Goal: Transaction & Acquisition: Purchase product/service

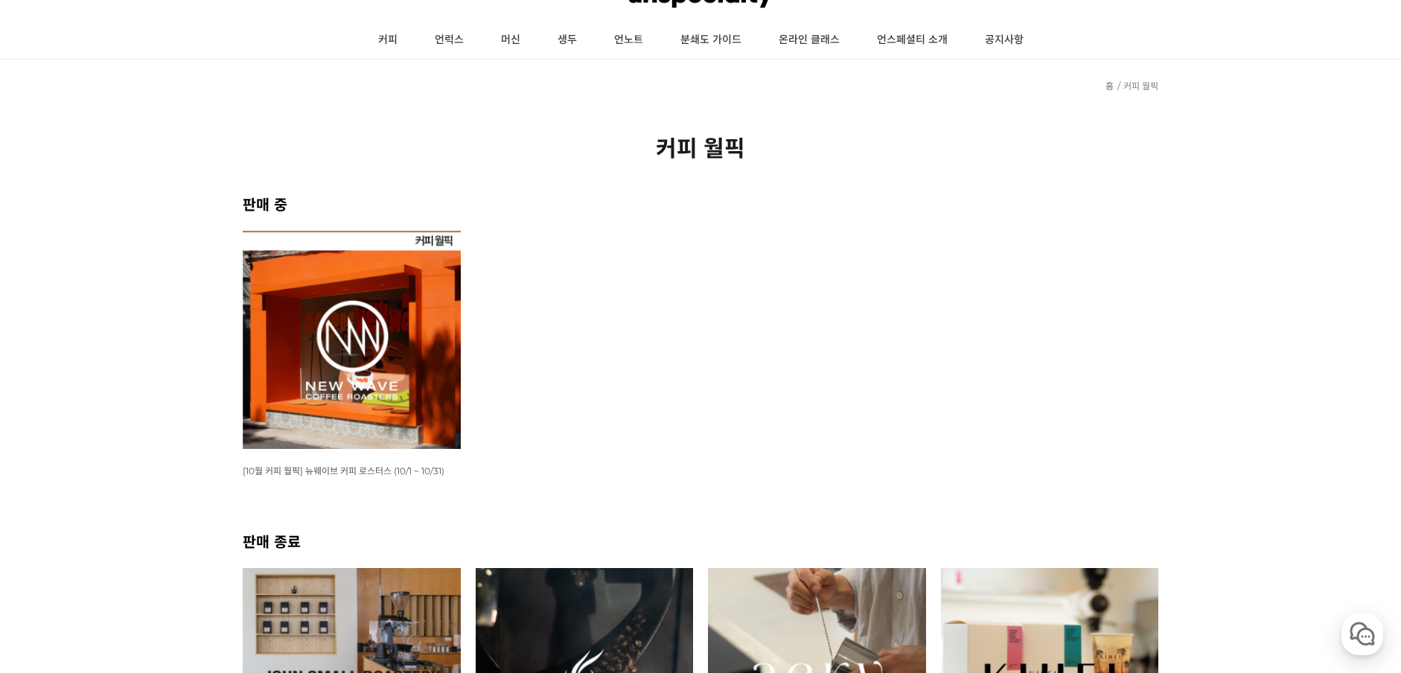
click at [369, 375] on img at bounding box center [352, 340] width 218 height 218
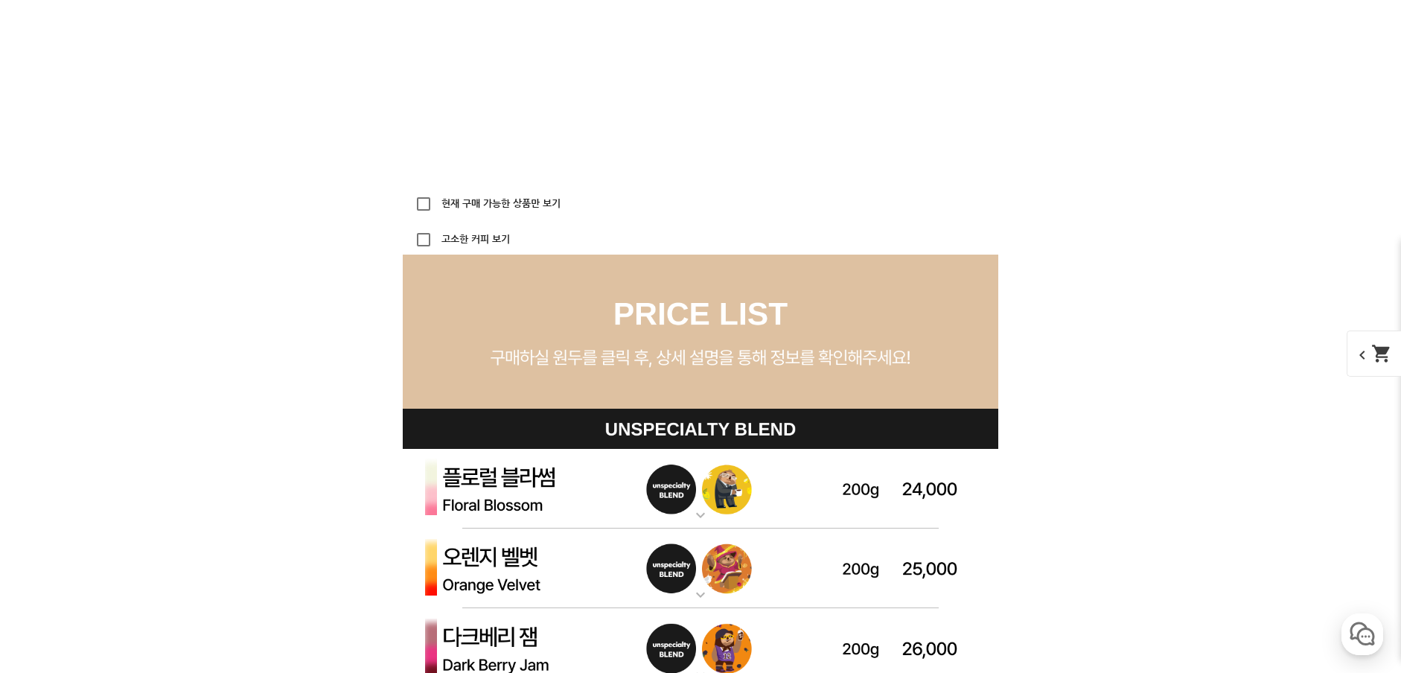
scroll to position [4029, 0]
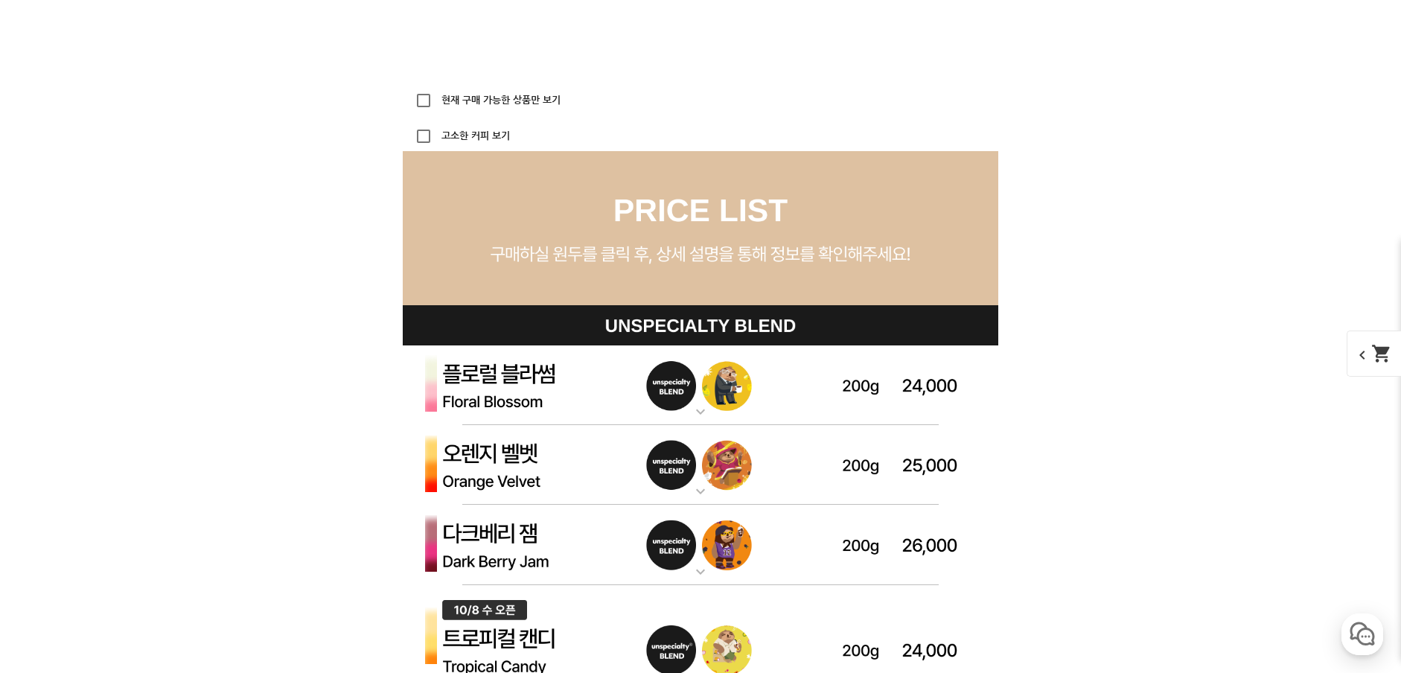
click at [699, 407] on mat-icon "expand_more" at bounding box center [701, 412] width 30 height 18
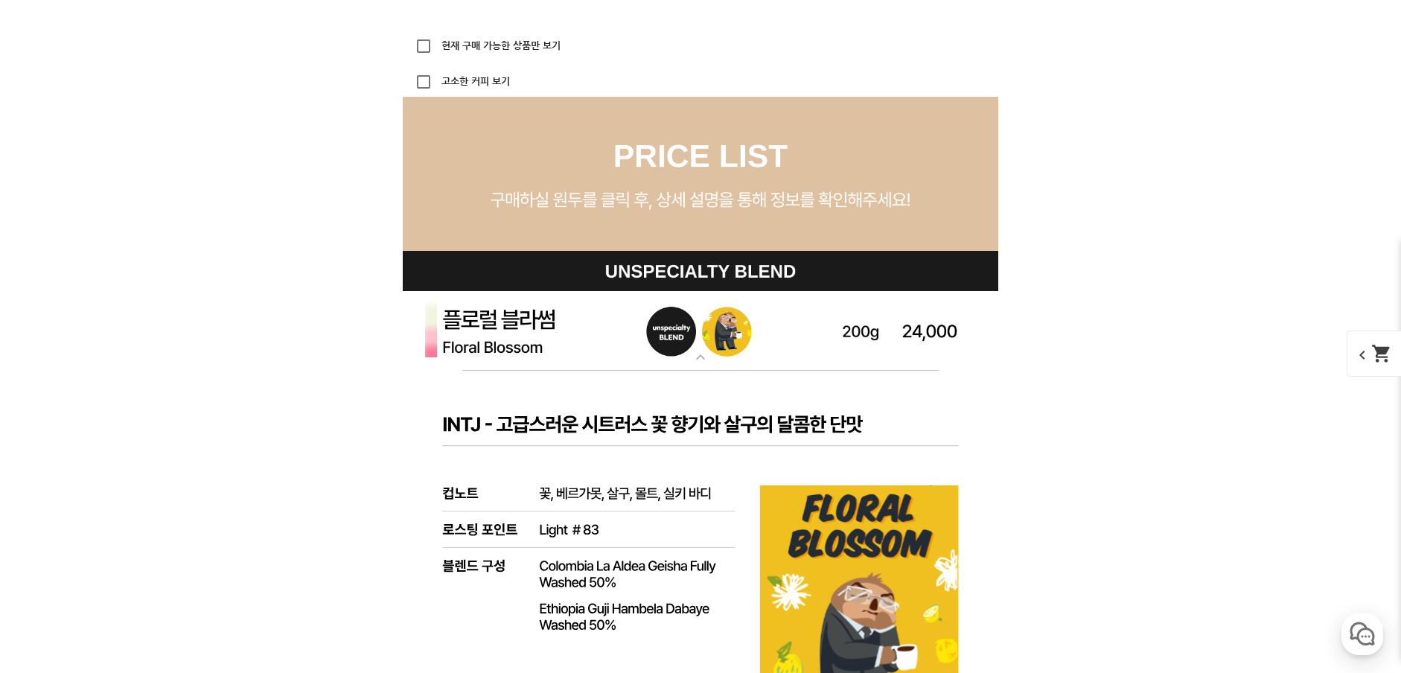
scroll to position [4732, 0]
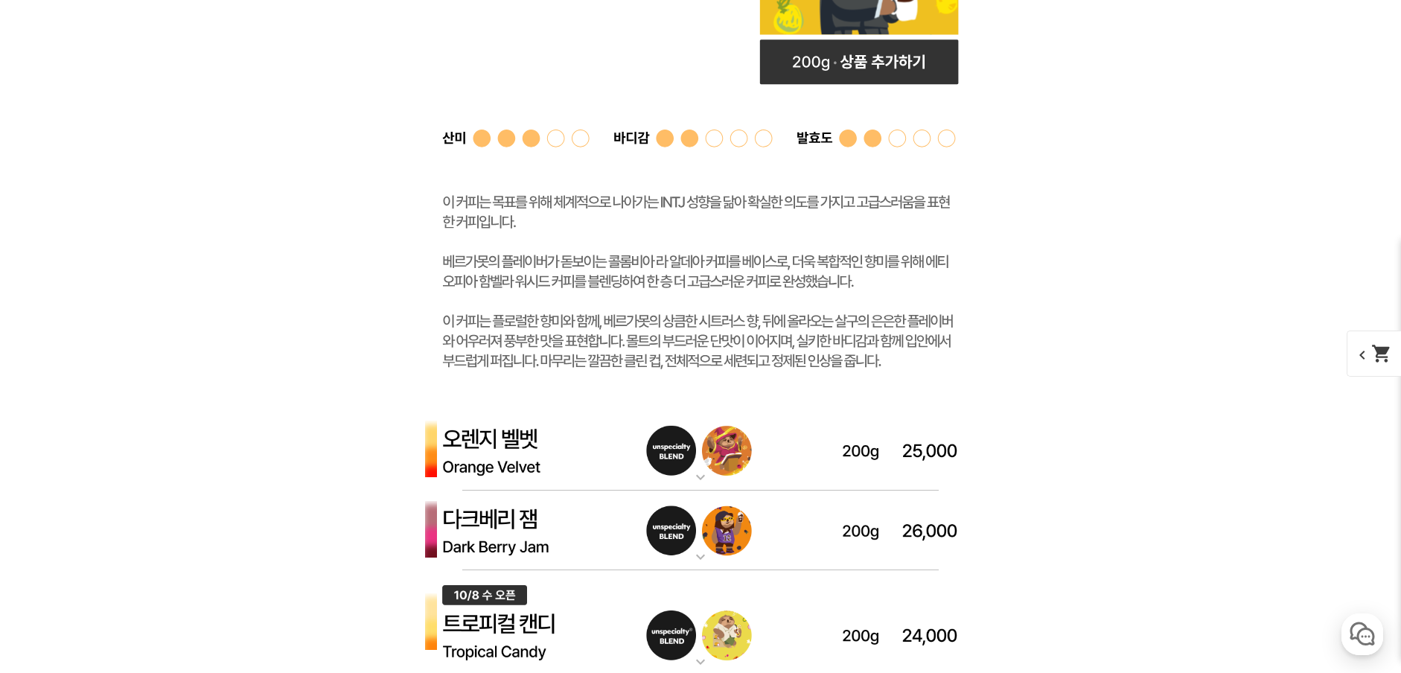
click at [707, 481] on mat-icon "expand_more" at bounding box center [701, 477] width 30 height 18
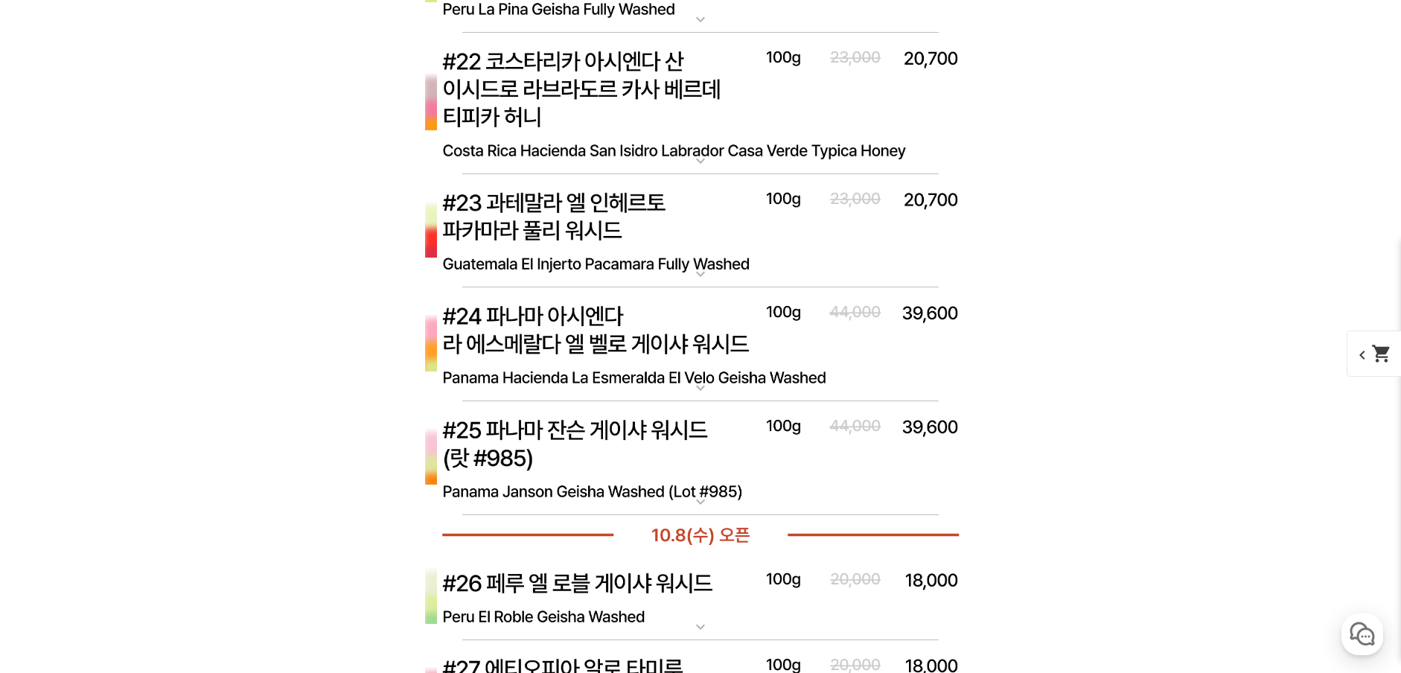
scroll to position [8383, 0]
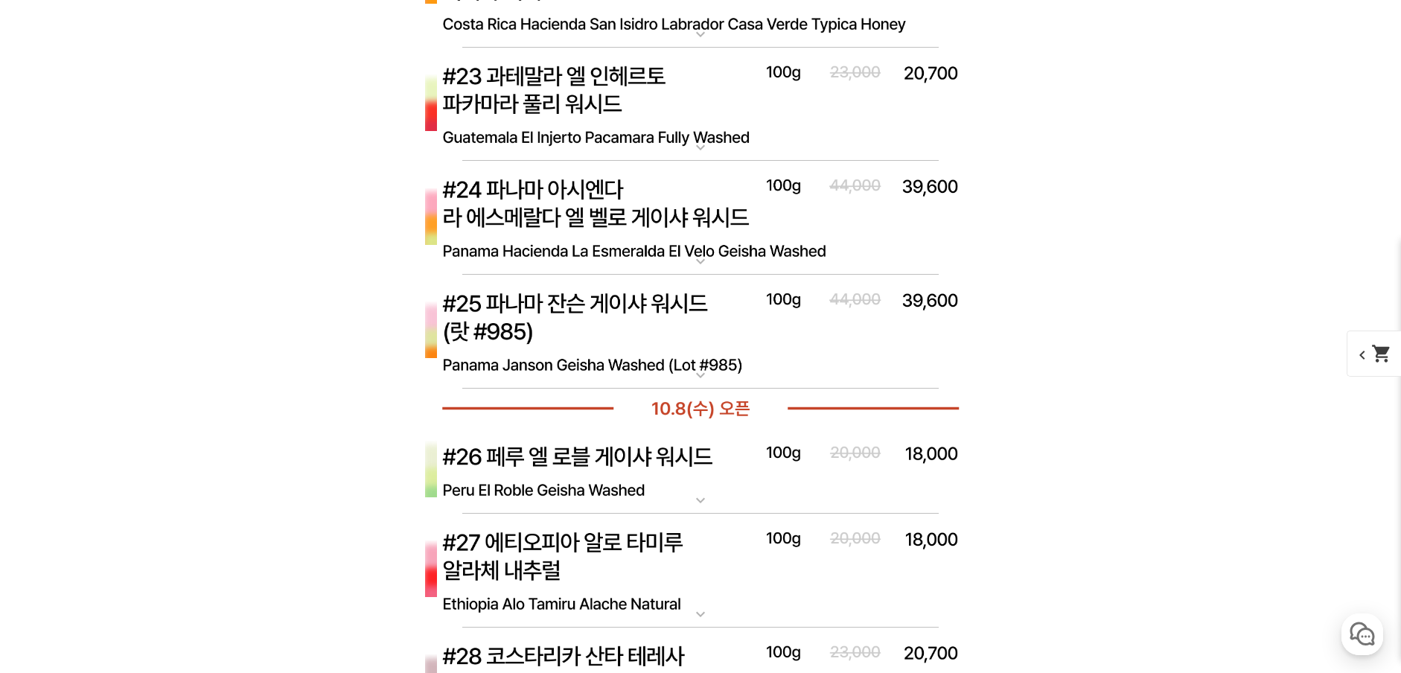
click at [670, 469] on img at bounding box center [701, 471] width 596 height 86
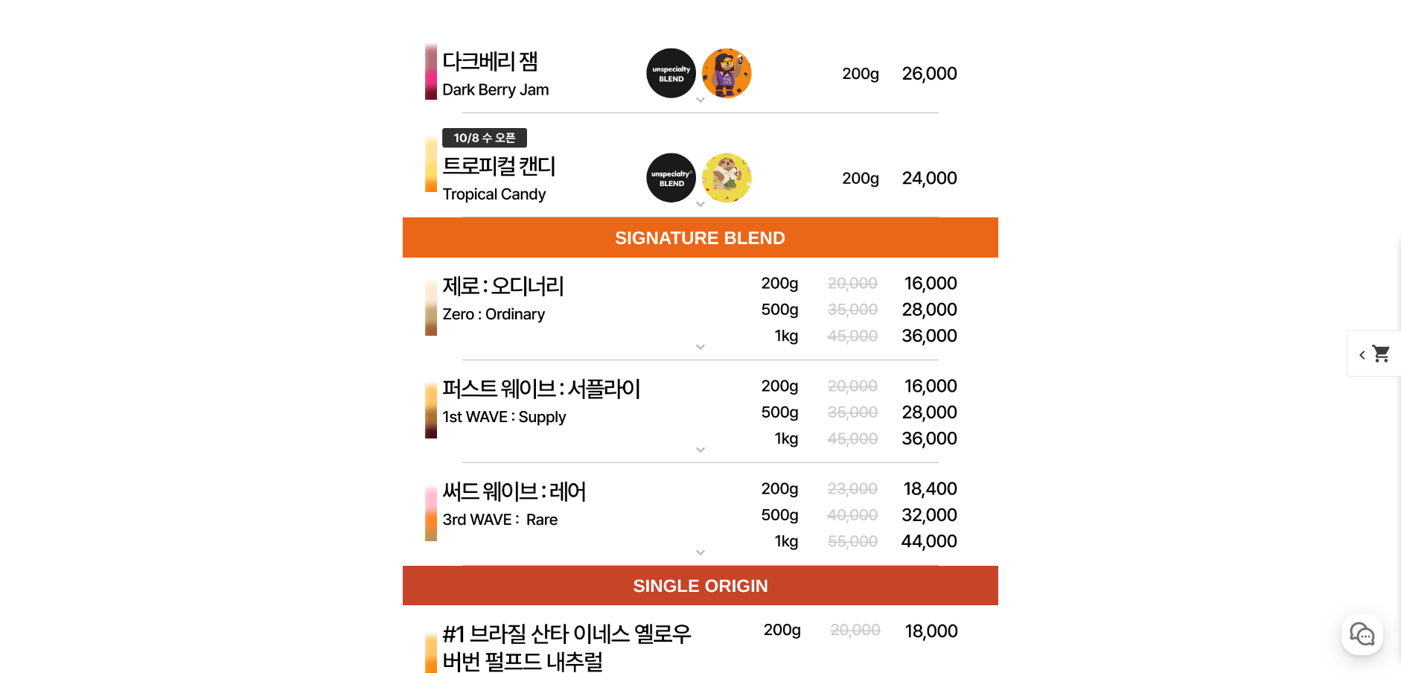
scroll to position [6036, 0]
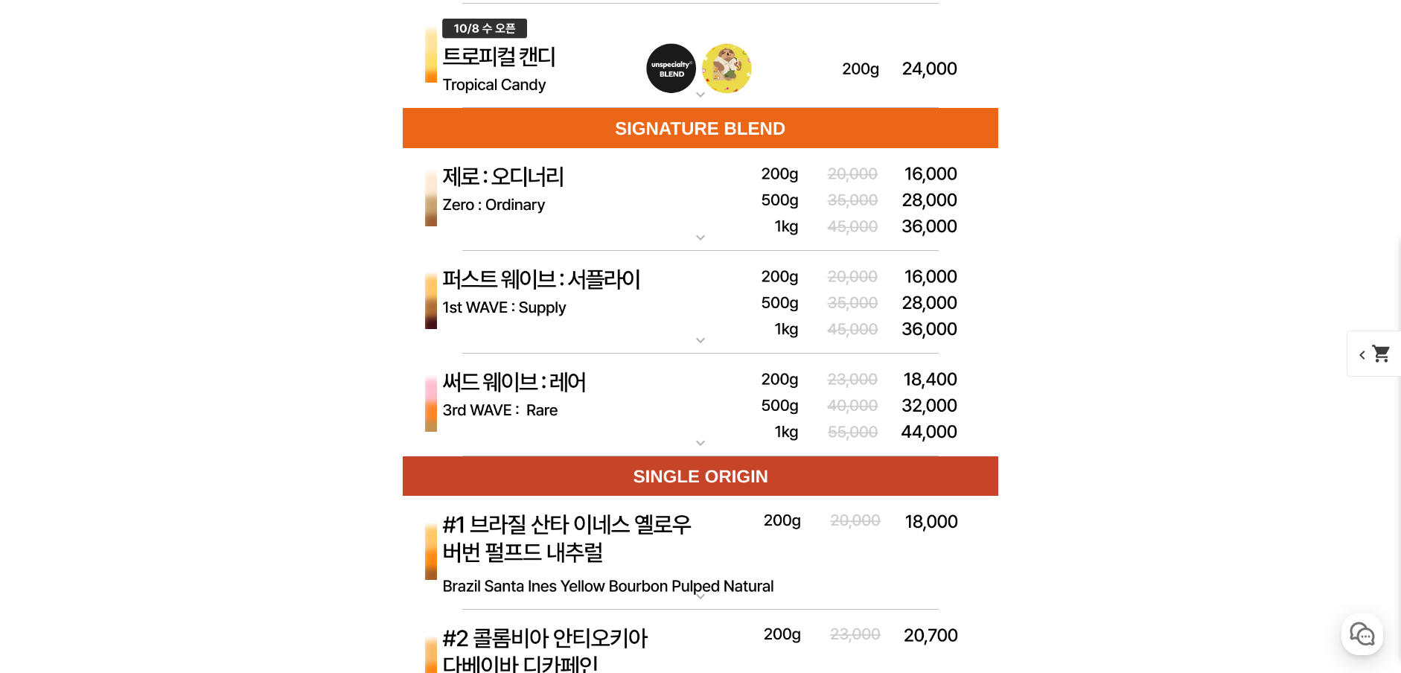
click at [675, 561] on img at bounding box center [701, 553] width 596 height 115
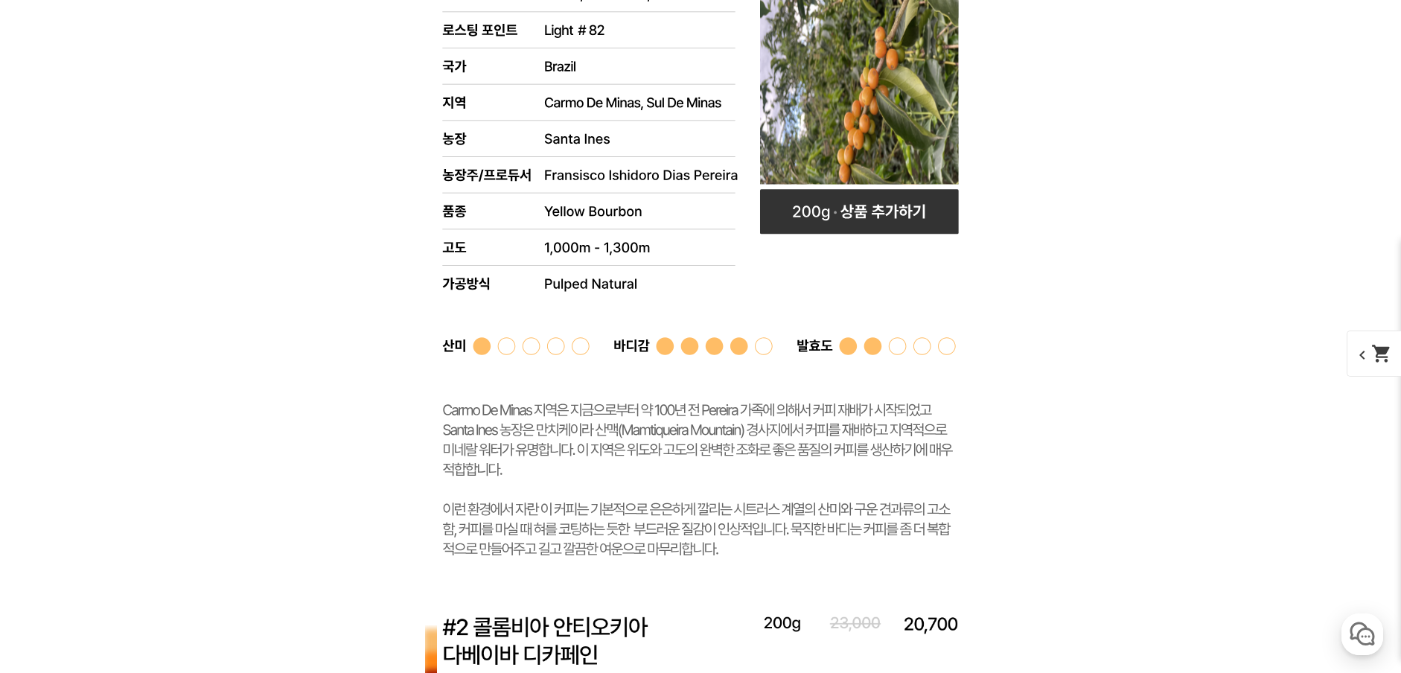
scroll to position [7051, 0]
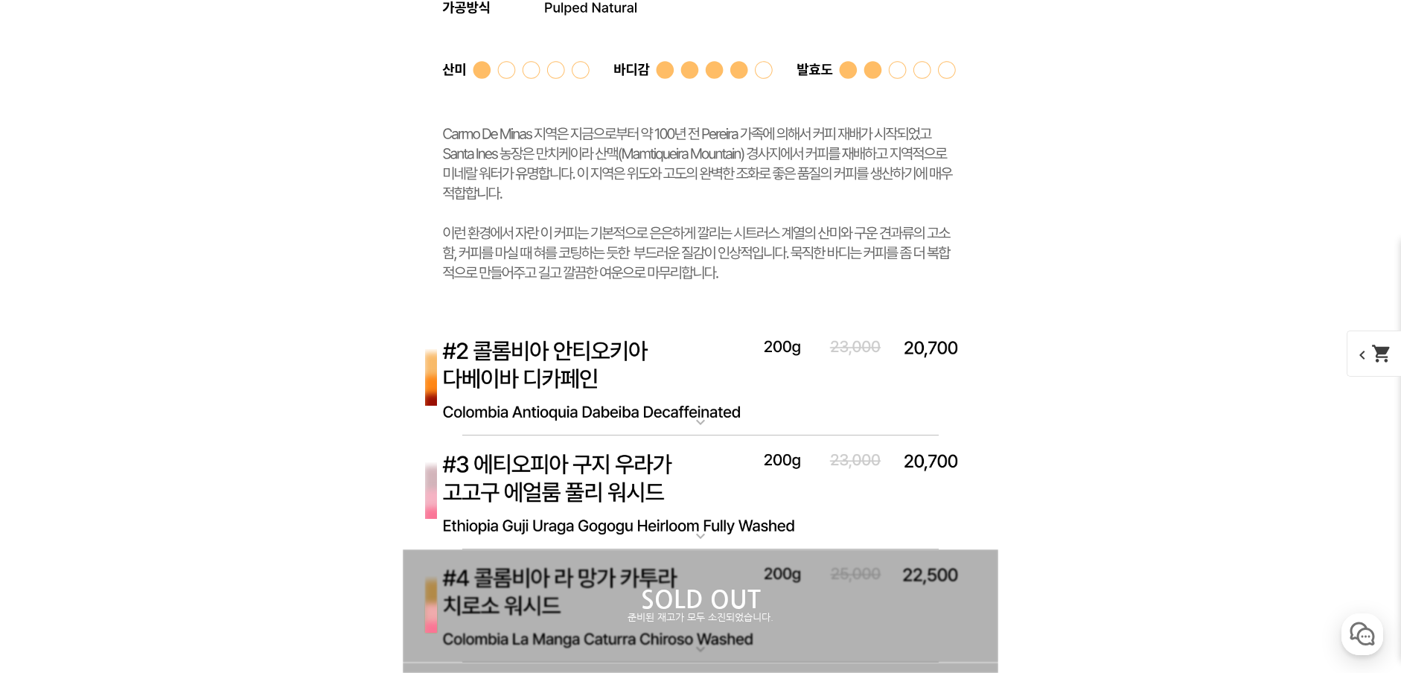
click at [652, 401] on img at bounding box center [701, 379] width 596 height 115
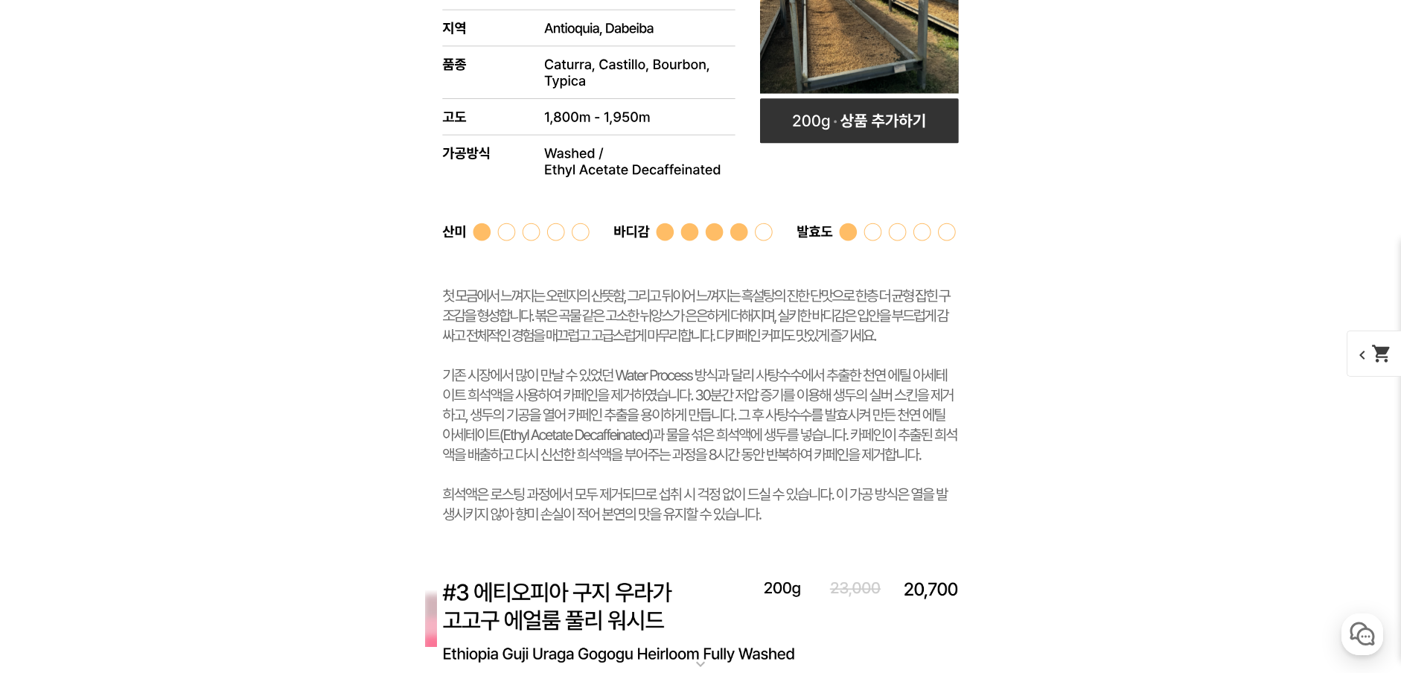
scroll to position [7876, 0]
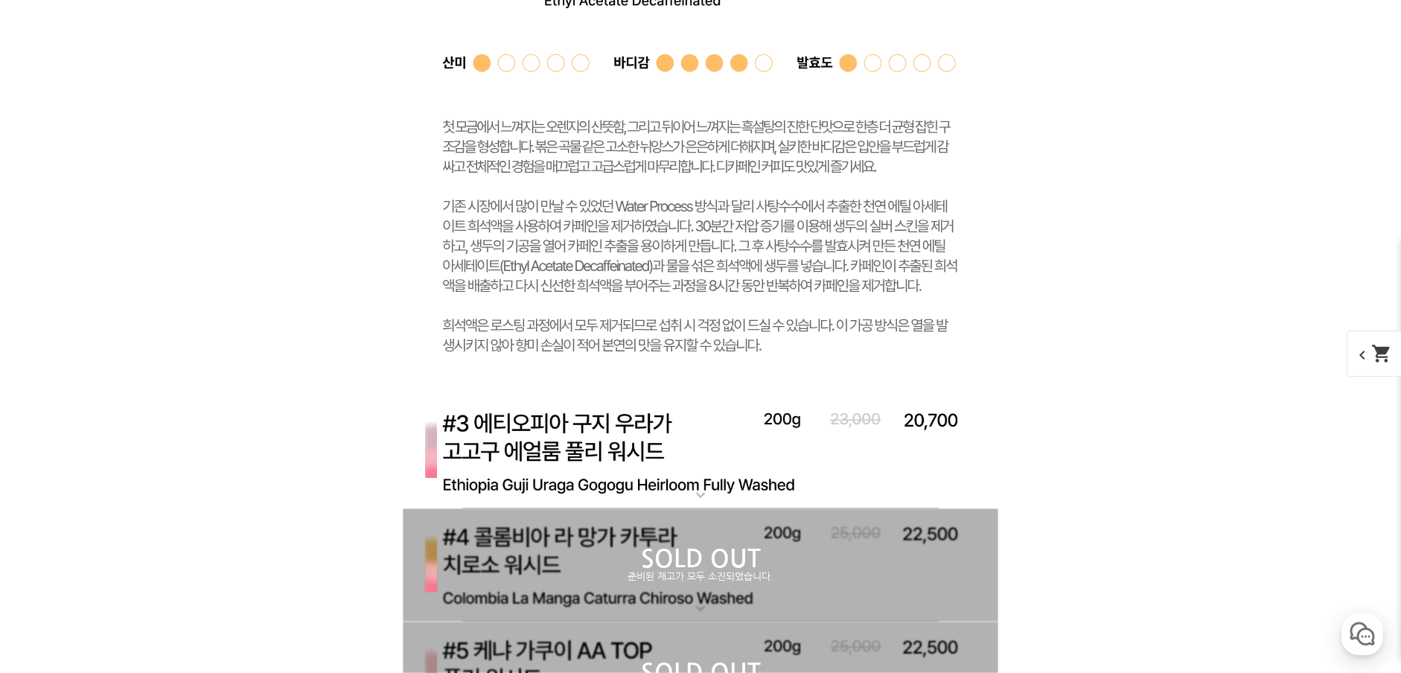
click at [661, 454] on img at bounding box center [701, 452] width 596 height 115
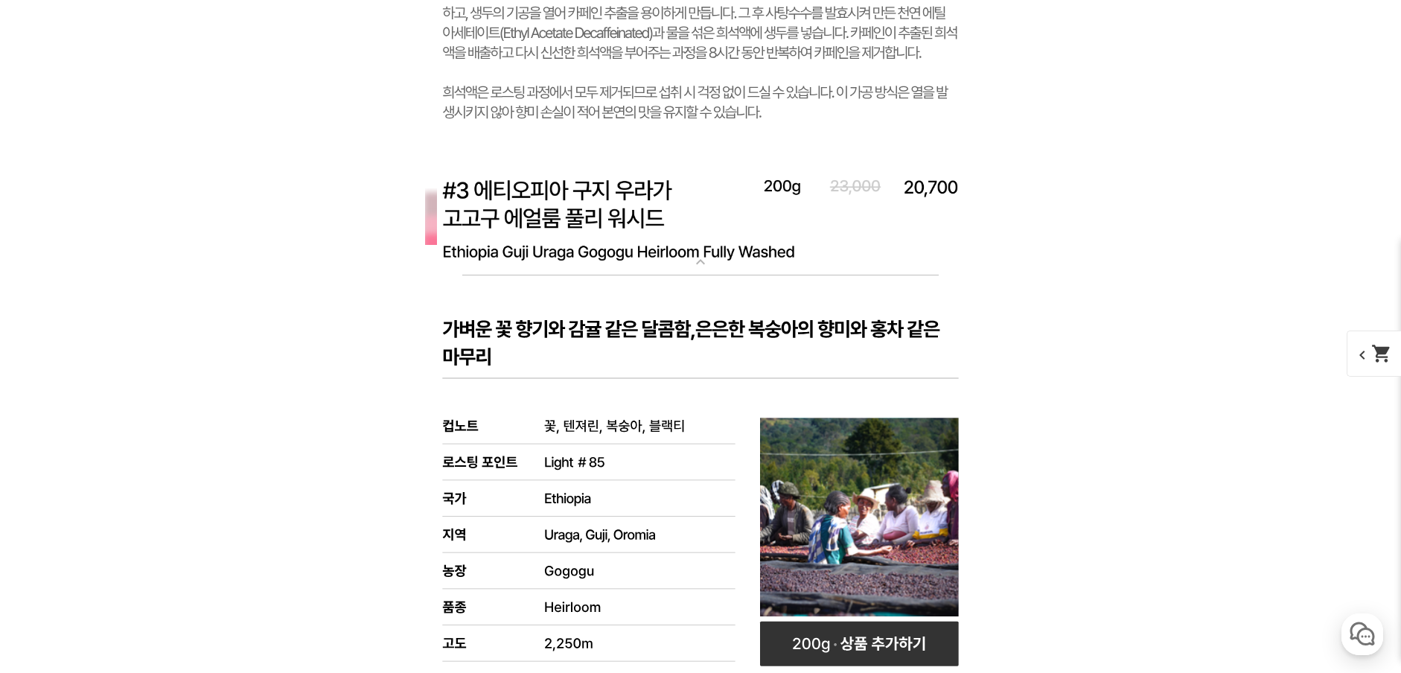
scroll to position [8197, 0]
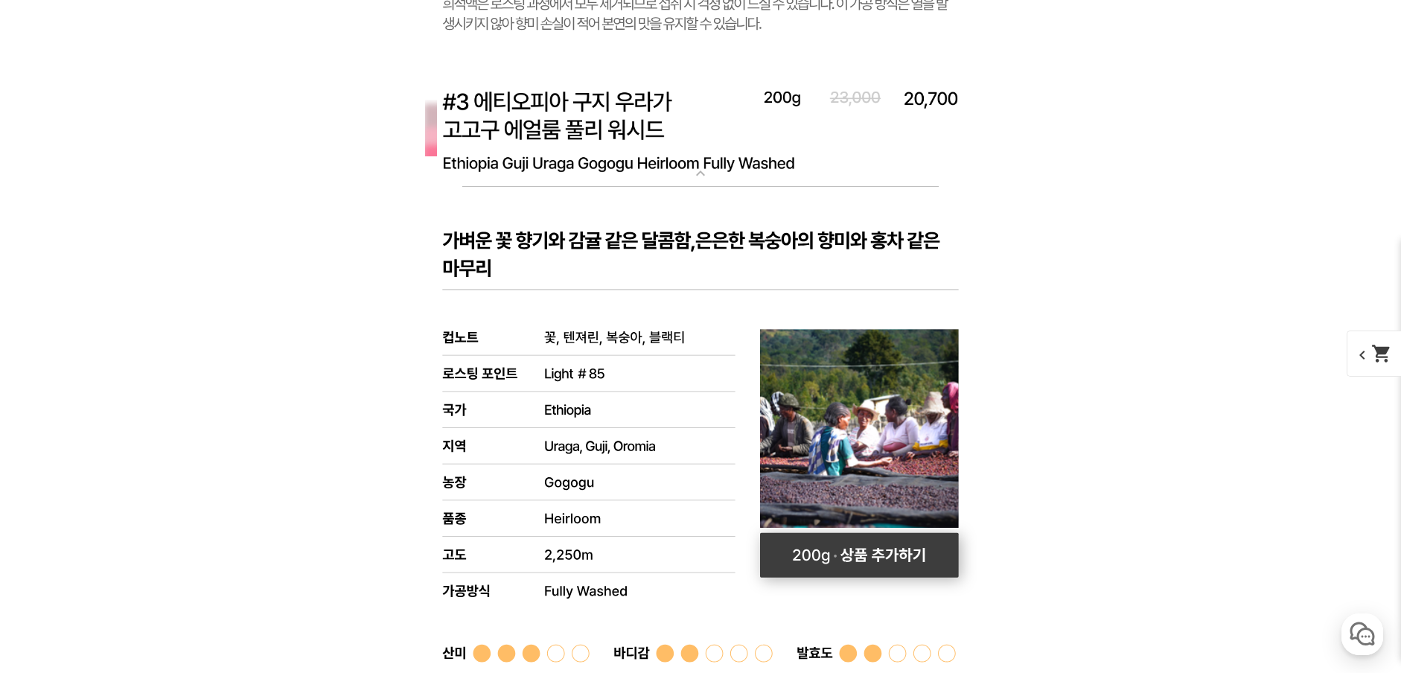
click at [934, 576] on rect at bounding box center [859, 554] width 199 height 45
select select "#3 에티오피아 구지 우라가 고고구 에얼룸 풀리 워시드"
select select "200g"
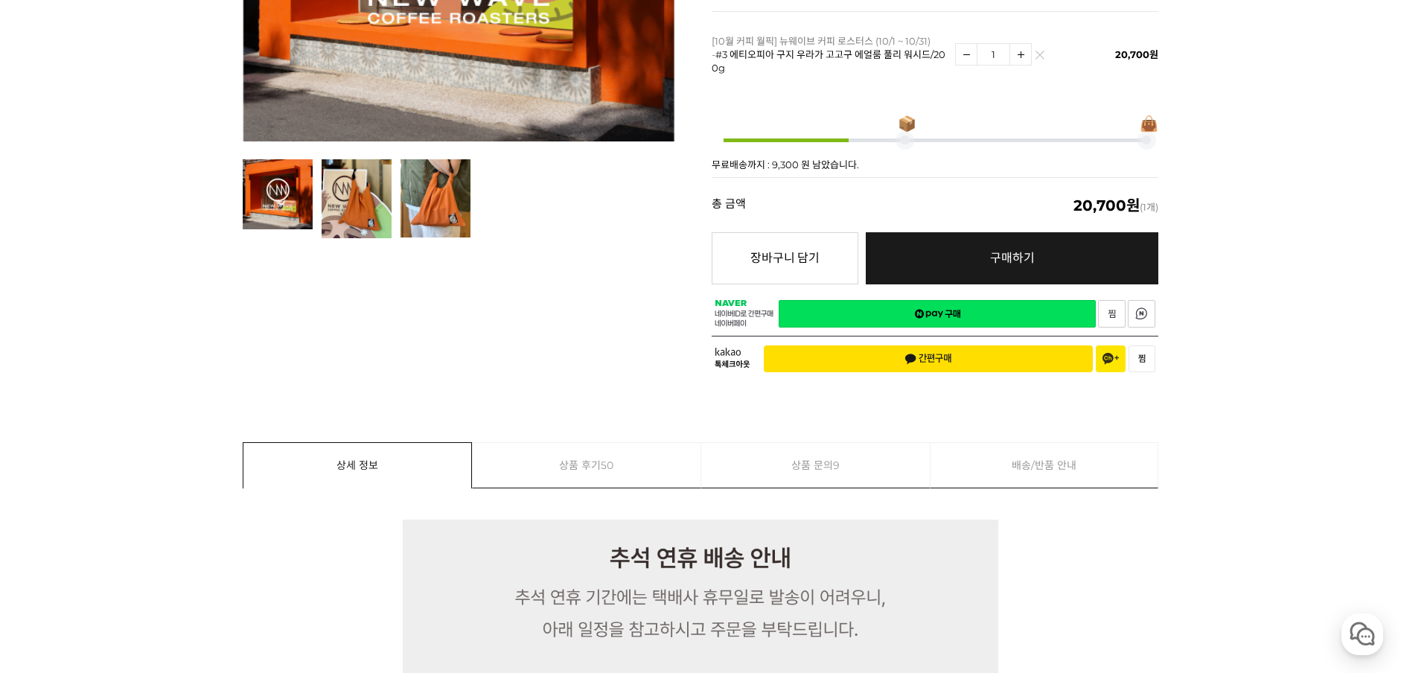
scroll to position [8, 0]
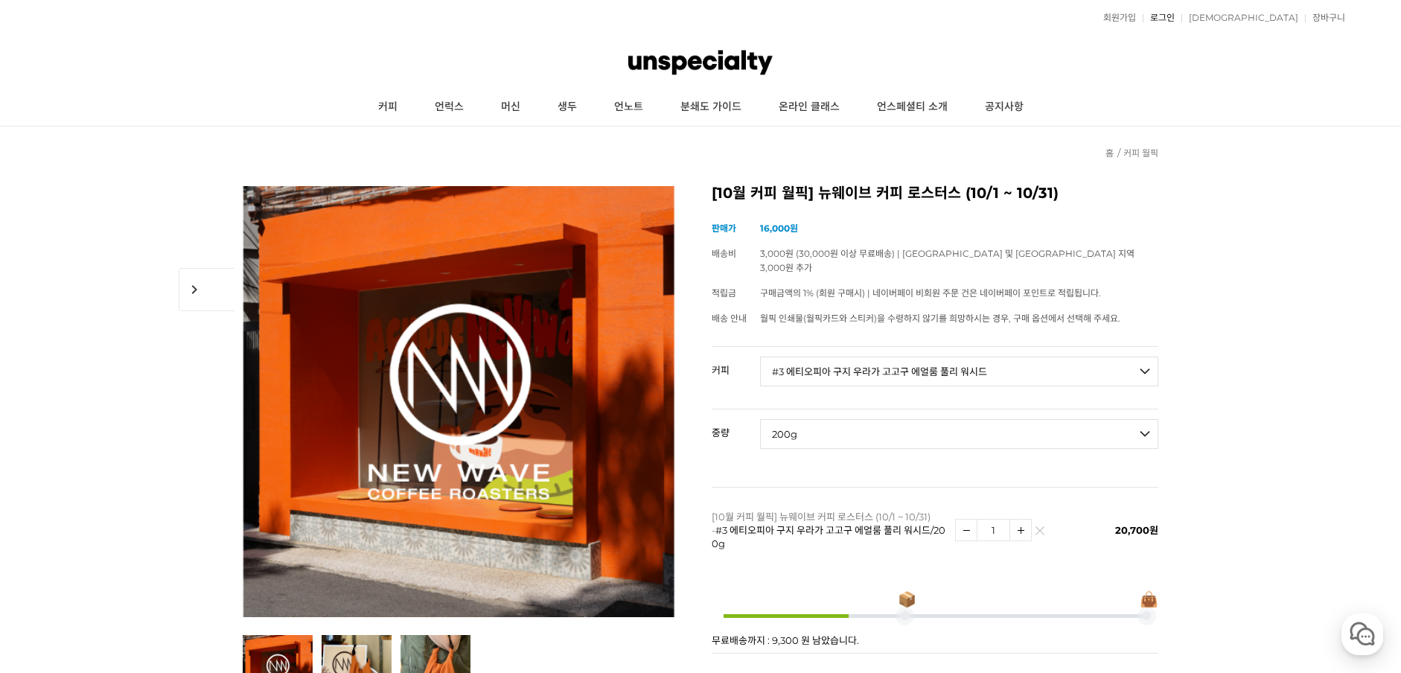
click at [1175, 18] on link "로그인" at bounding box center [1159, 17] width 32 height 9
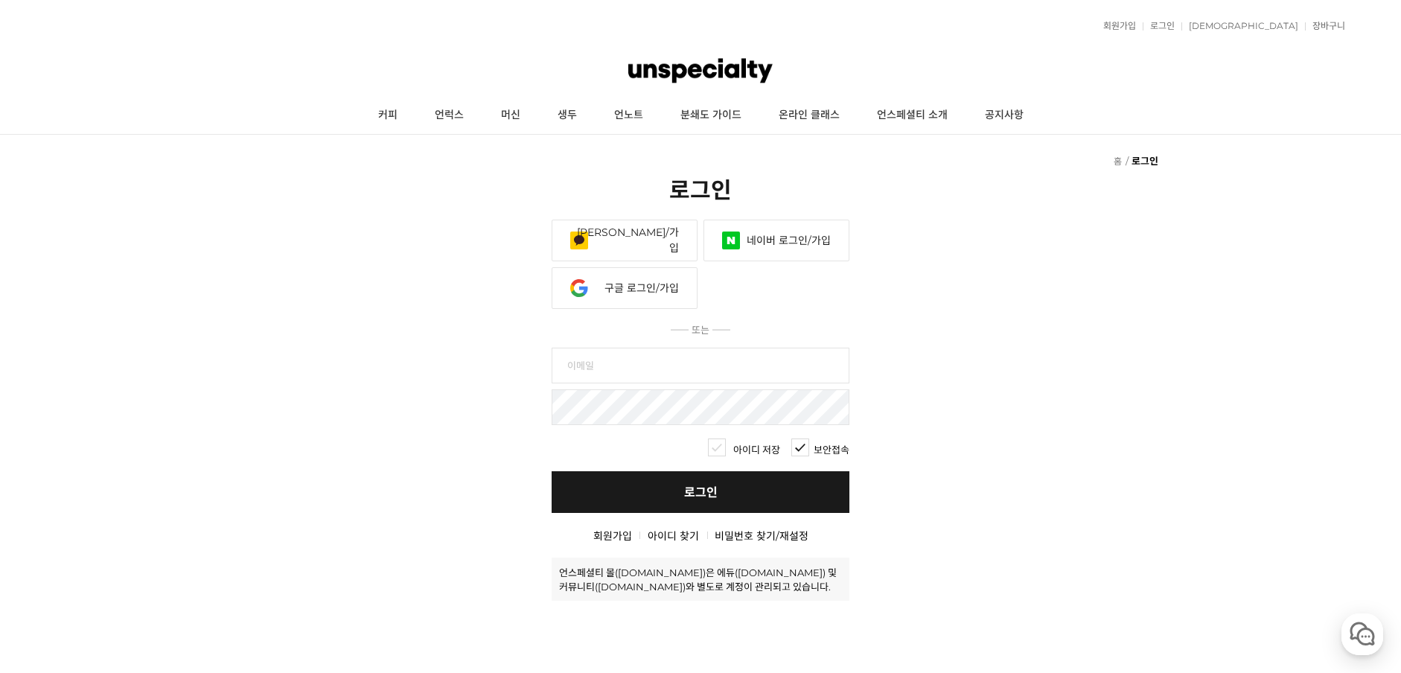
click at [793, 249] on link "네이버 로그인/가입" at bounding box center [777, 241] width 146 height 42
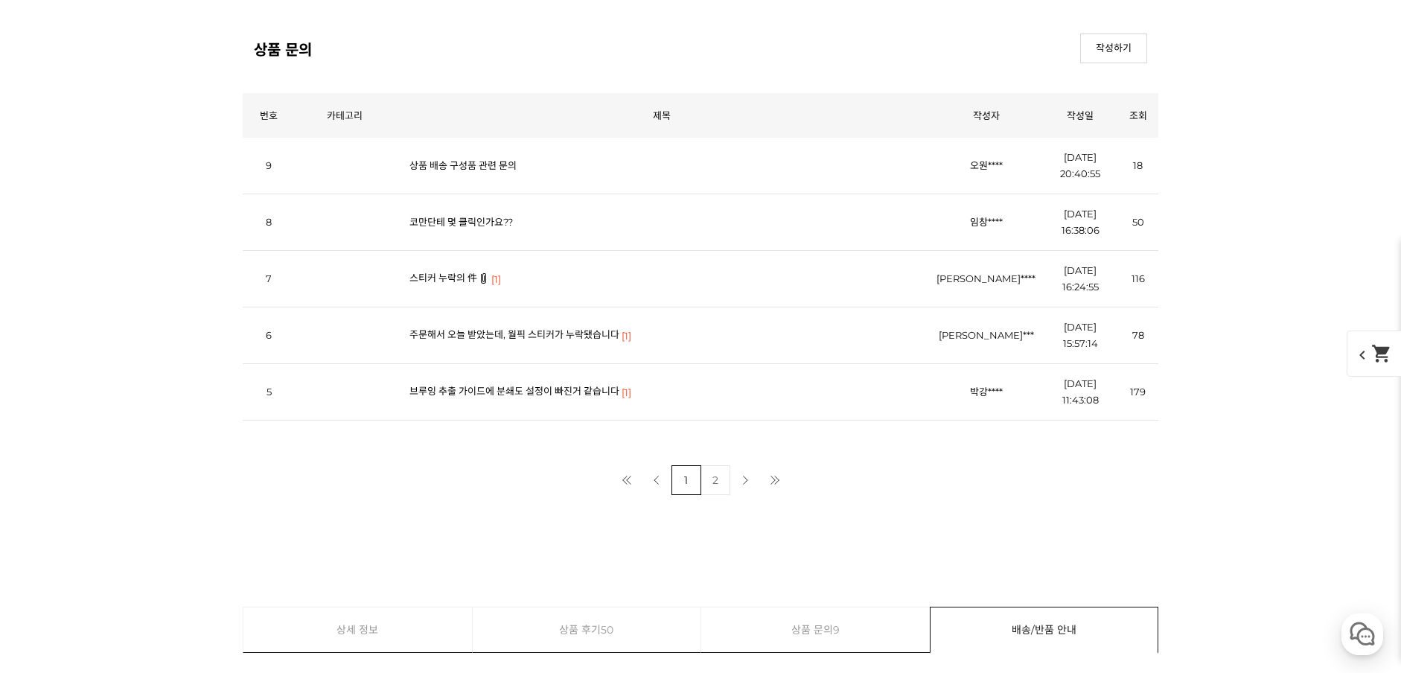
scroll to position [5260, 0]
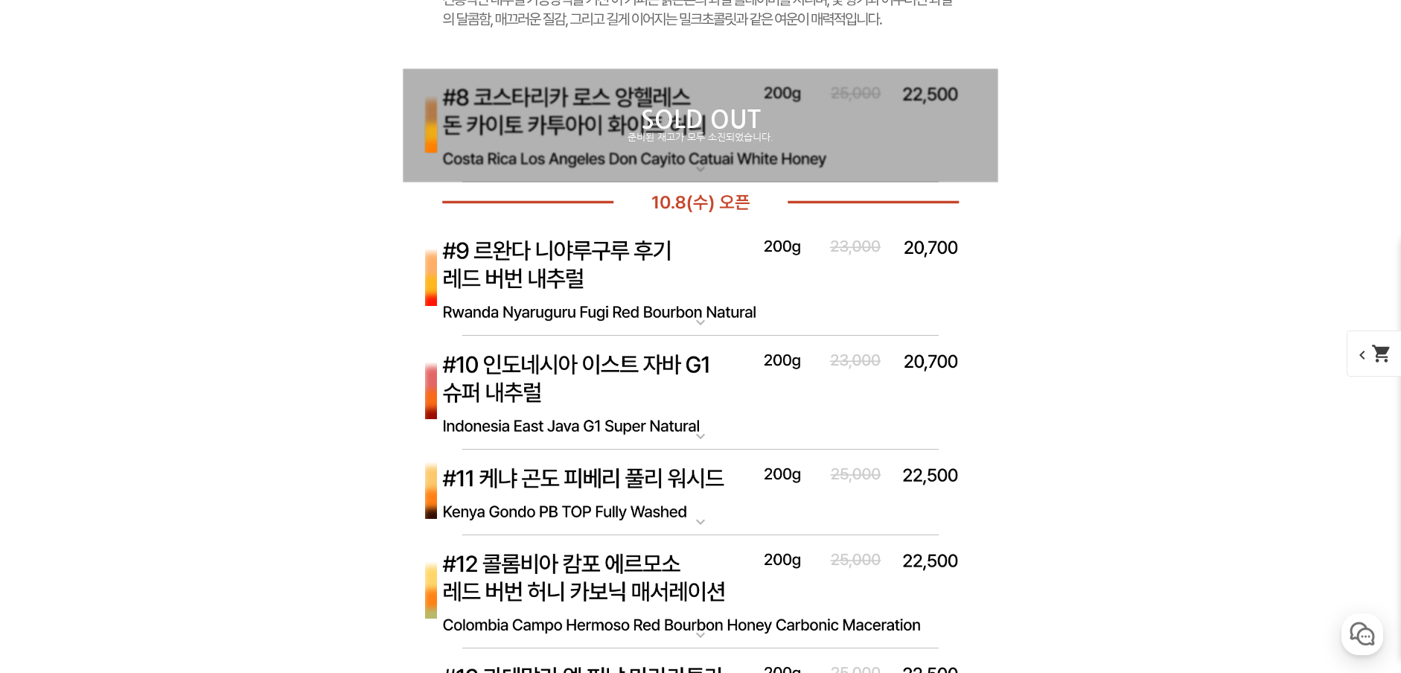
scroll to position [5774, 0]
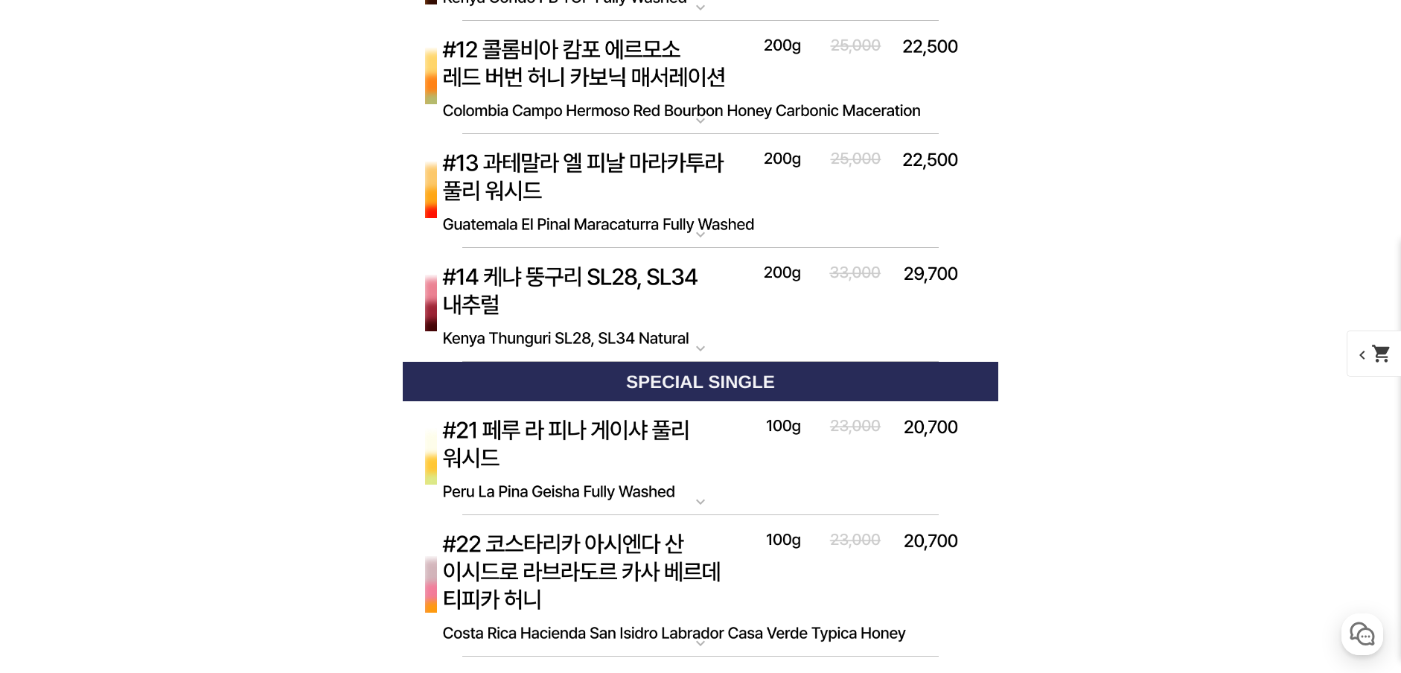
select select "#7 에티오피아 [PERSON_NAME] #1 에얼룸 내추럴"
select select "200g"
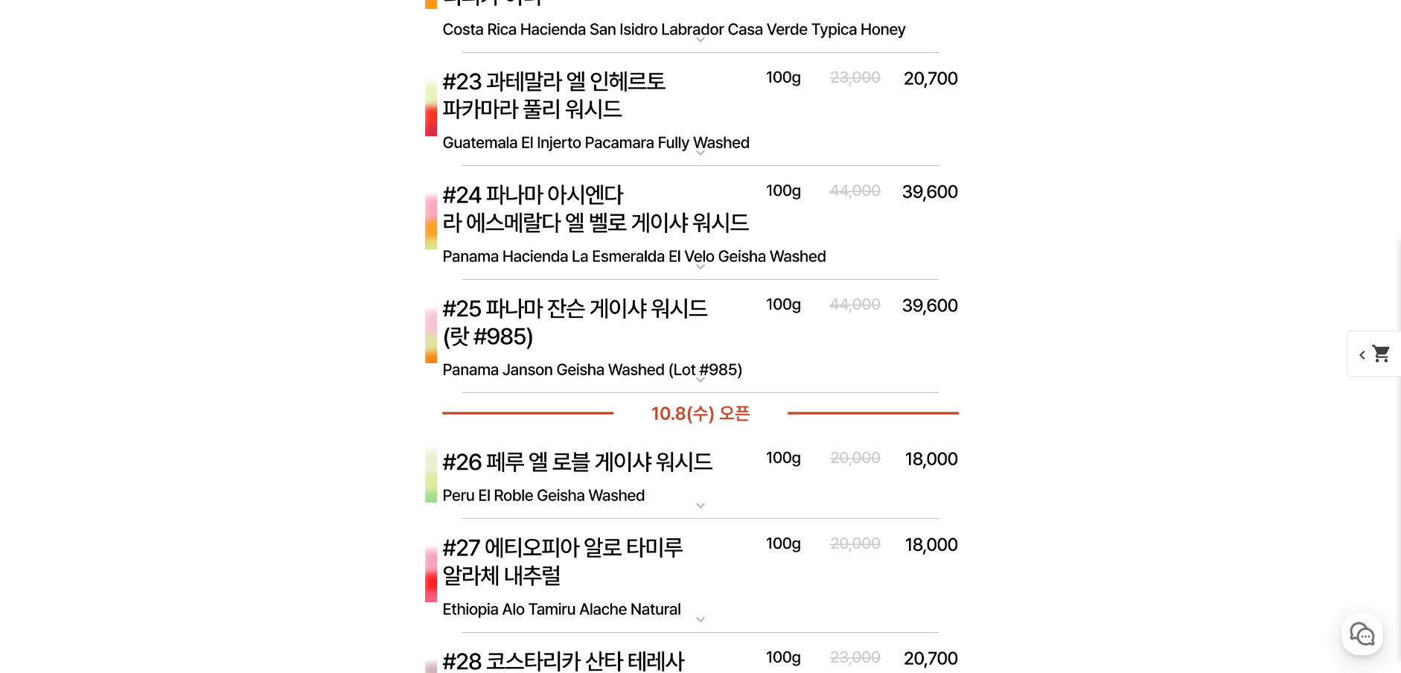
scroll to position [6676, 0]
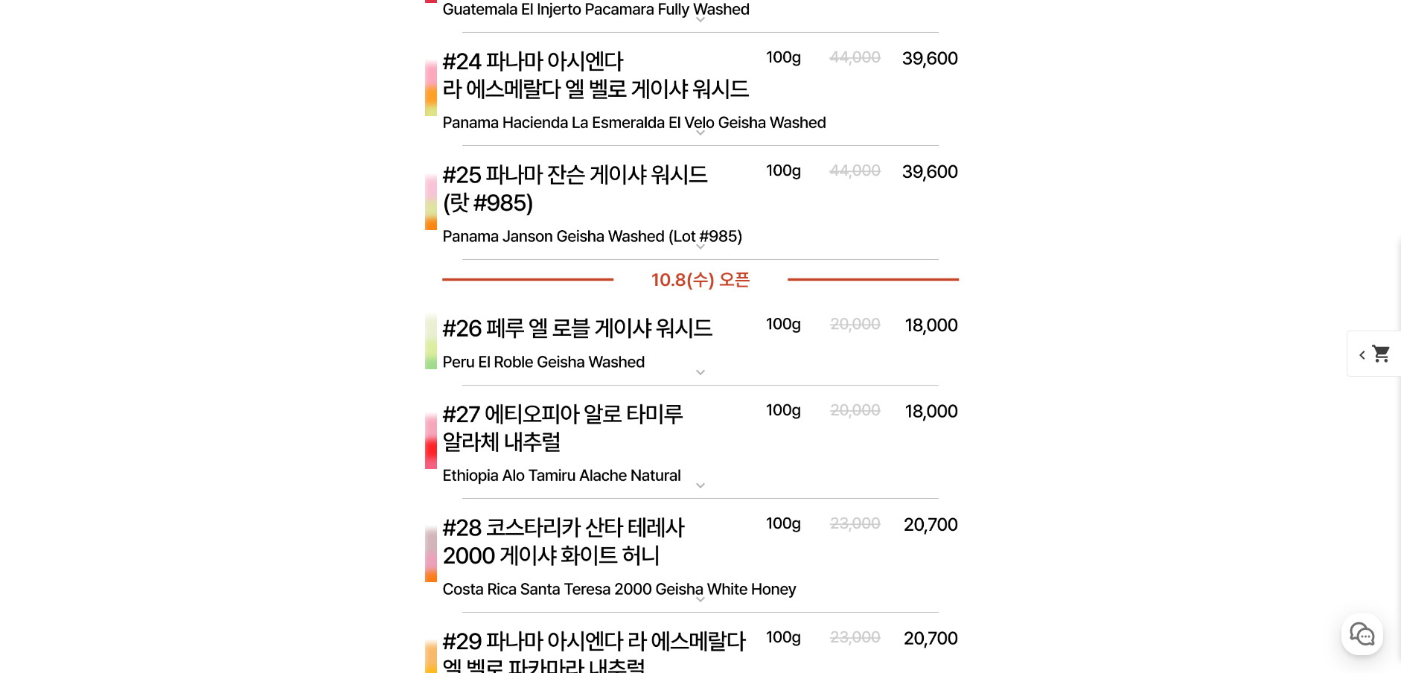
scroll to position [7277, 0]
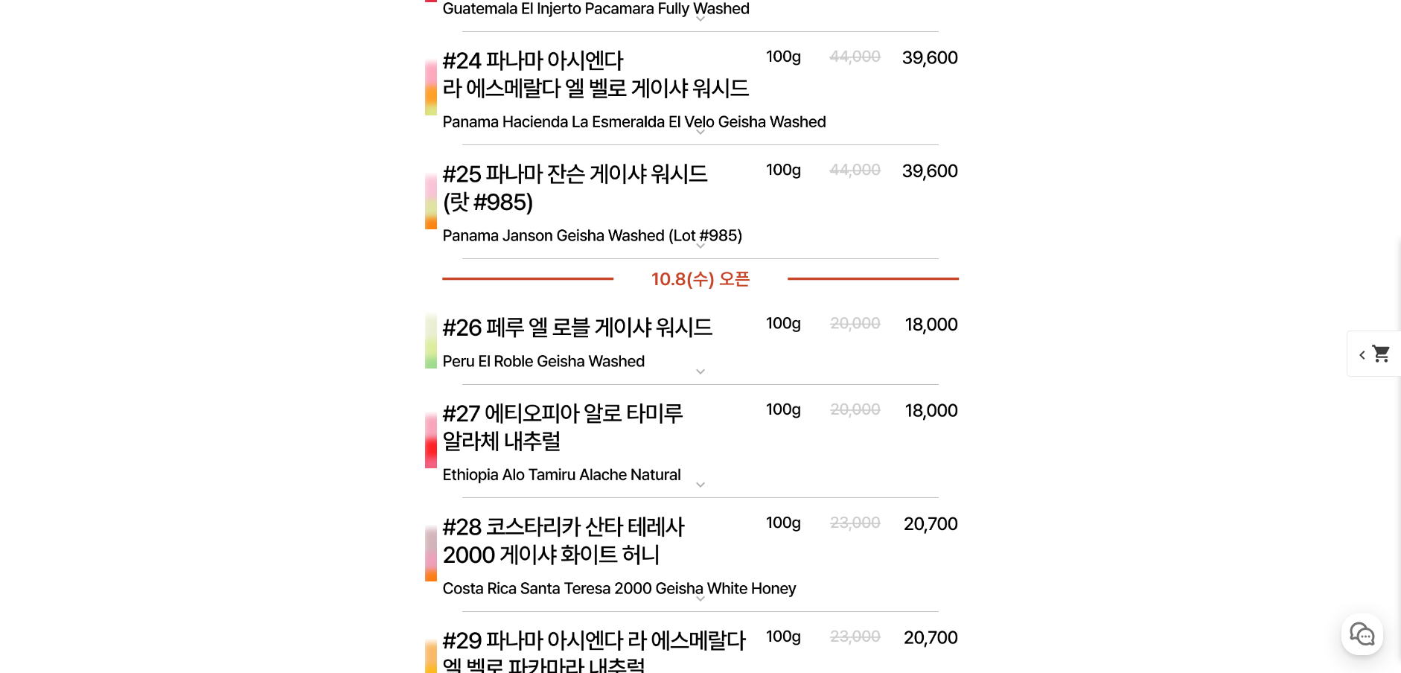
scroll to position [7975, 0]
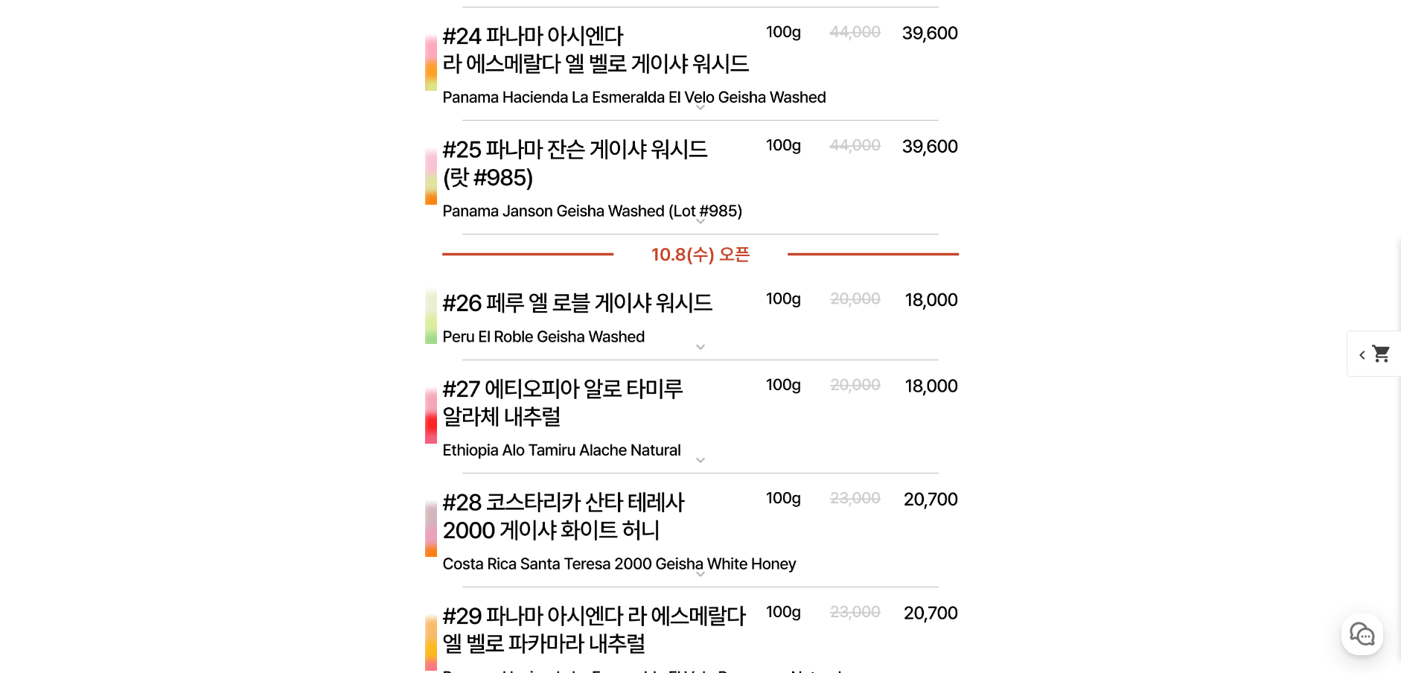
scroll to position [8801, 0]
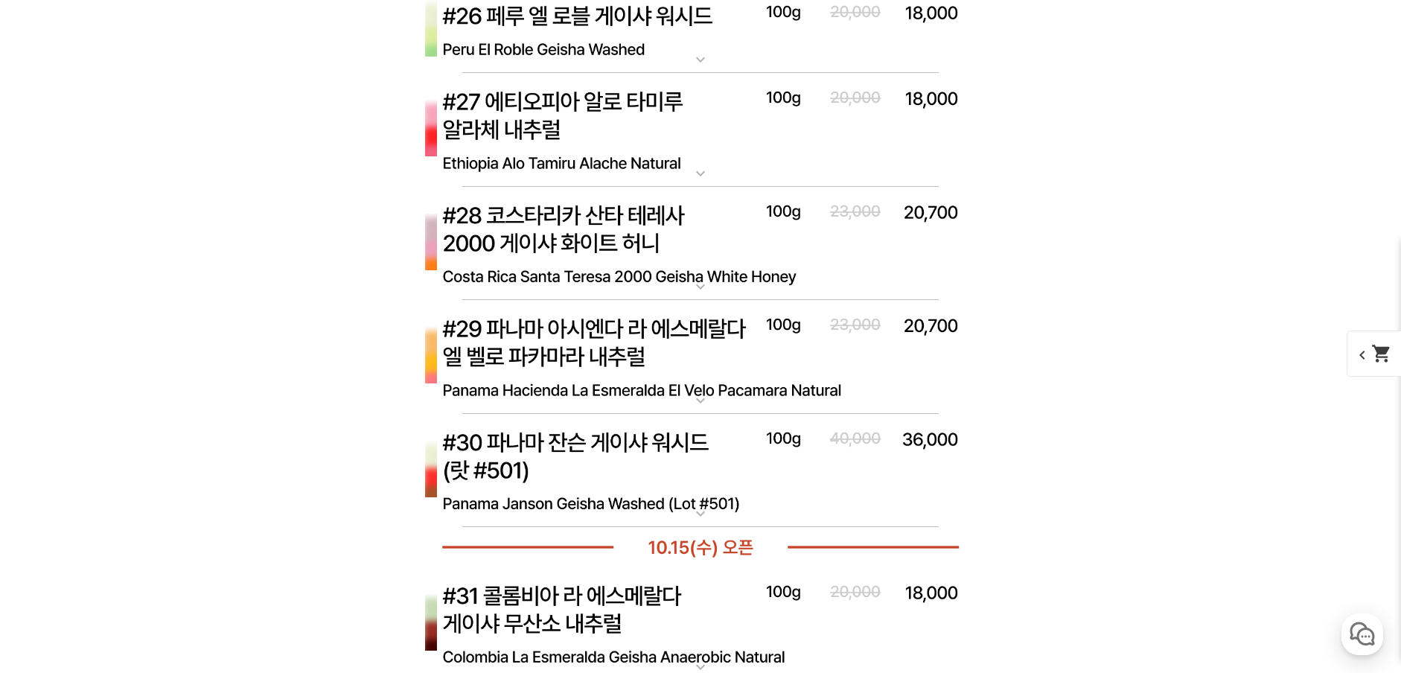
scroll to position [9724, 0]
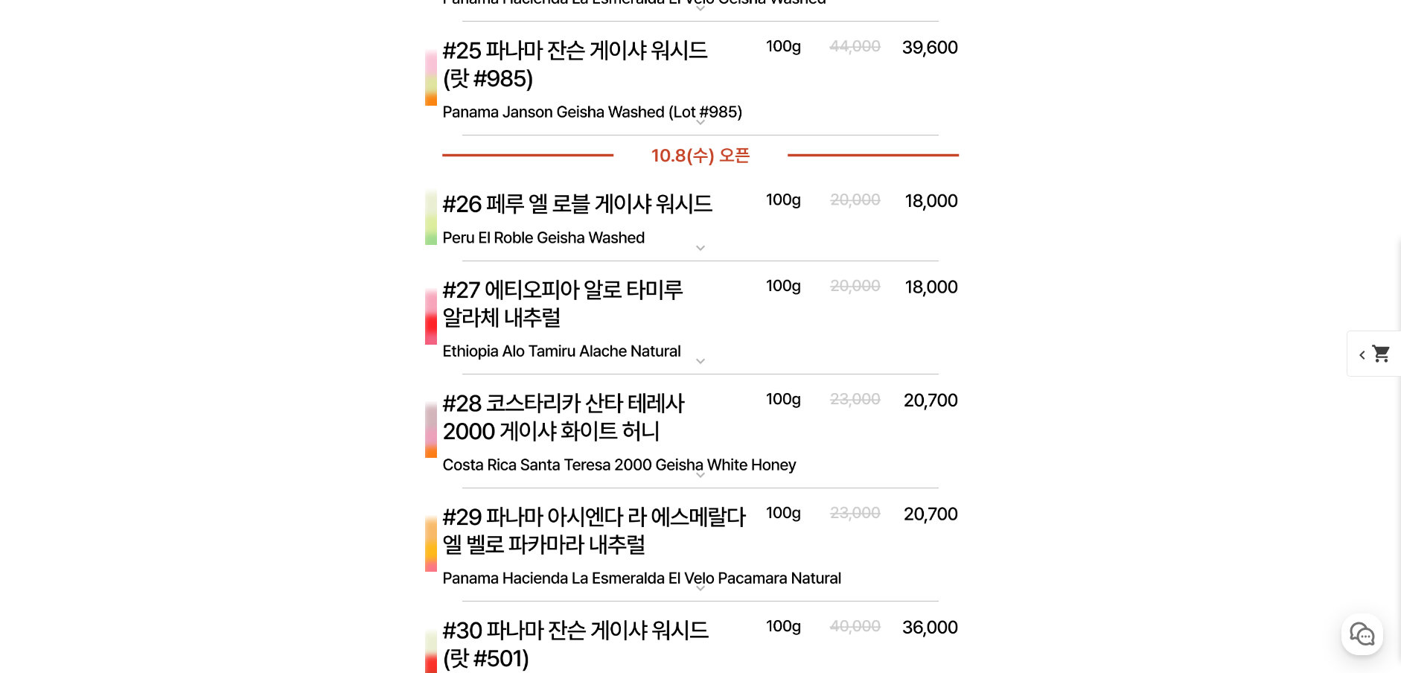
scroll to position [10423, 0]
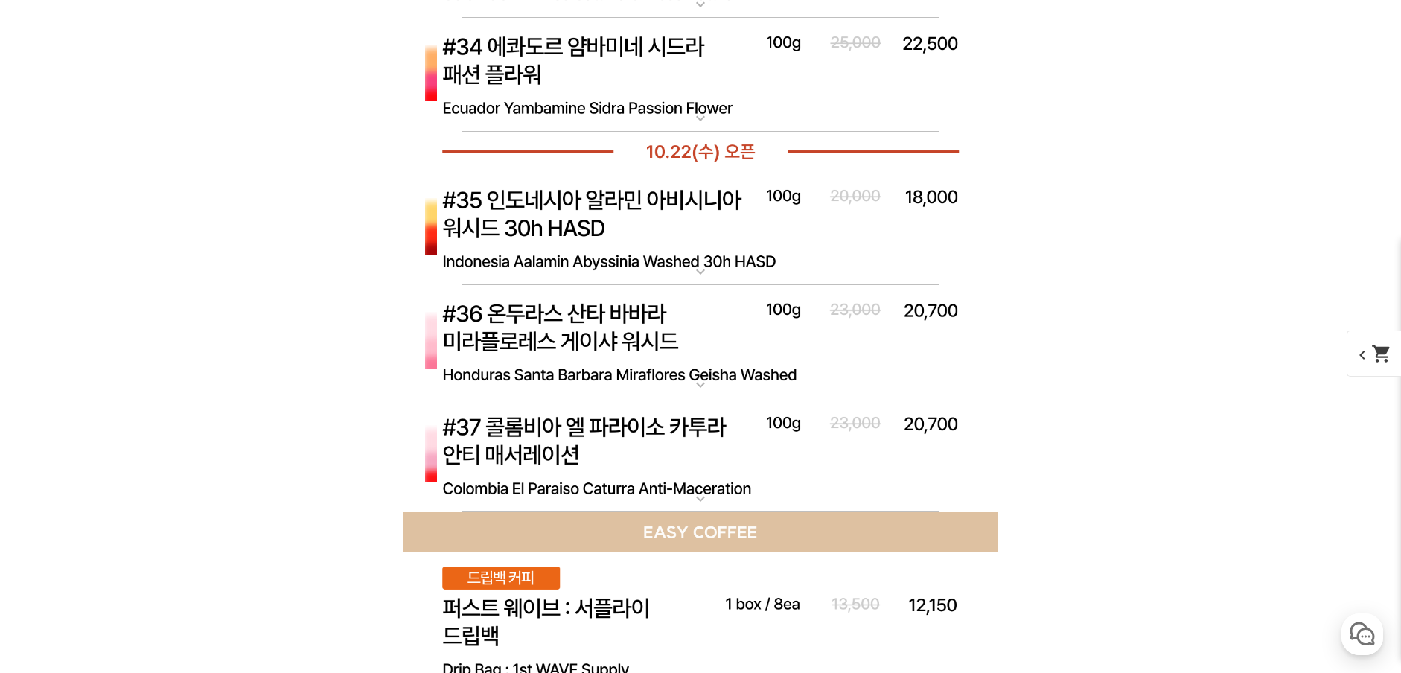
scroll to position [11356, 0]
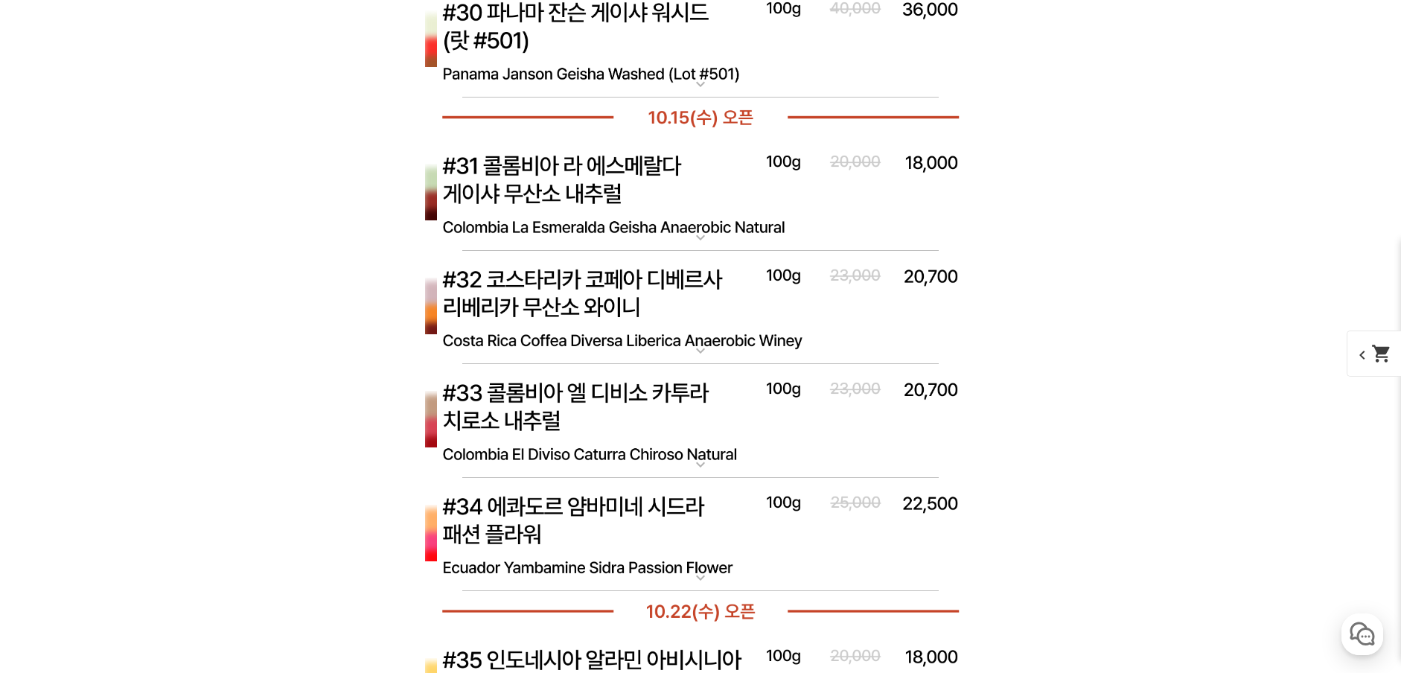
scroll to position [11816, 0]
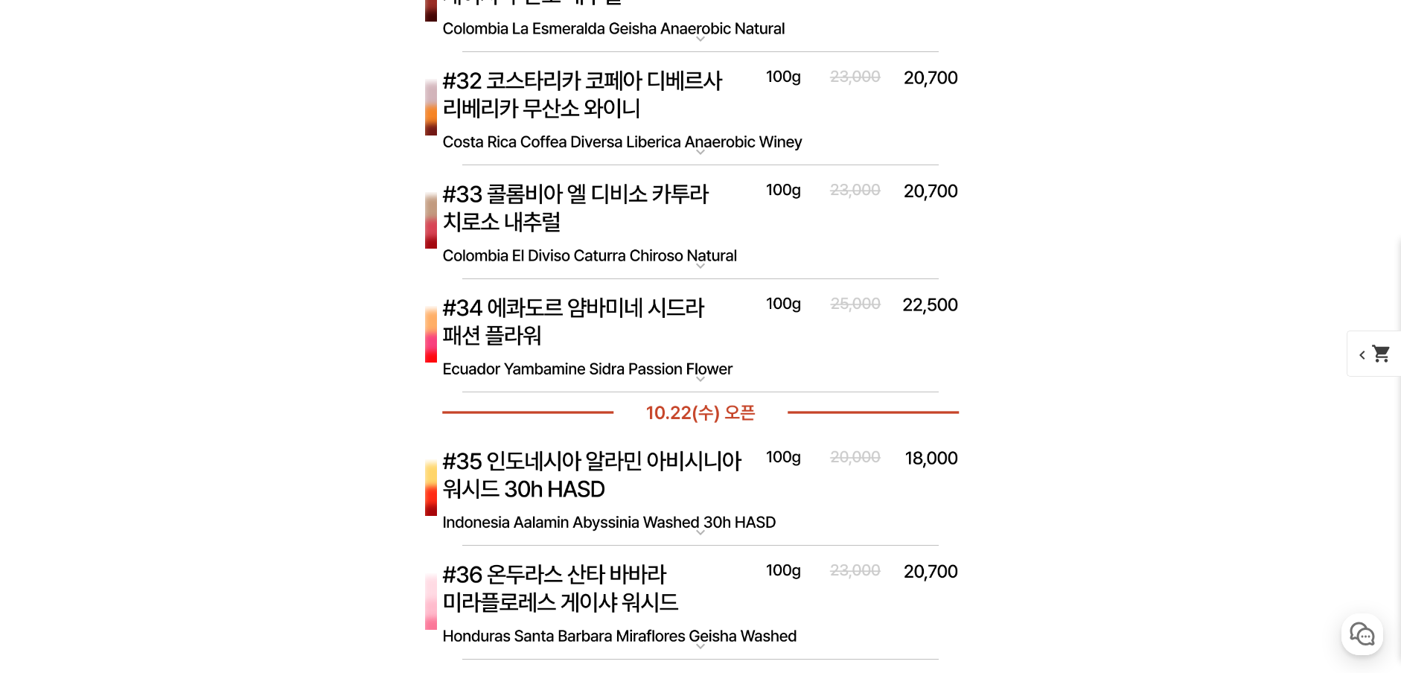
select select "[10.8 오픈] #27 에티오피아 알로 타미루 알라체 내추럴"
select select "100g"
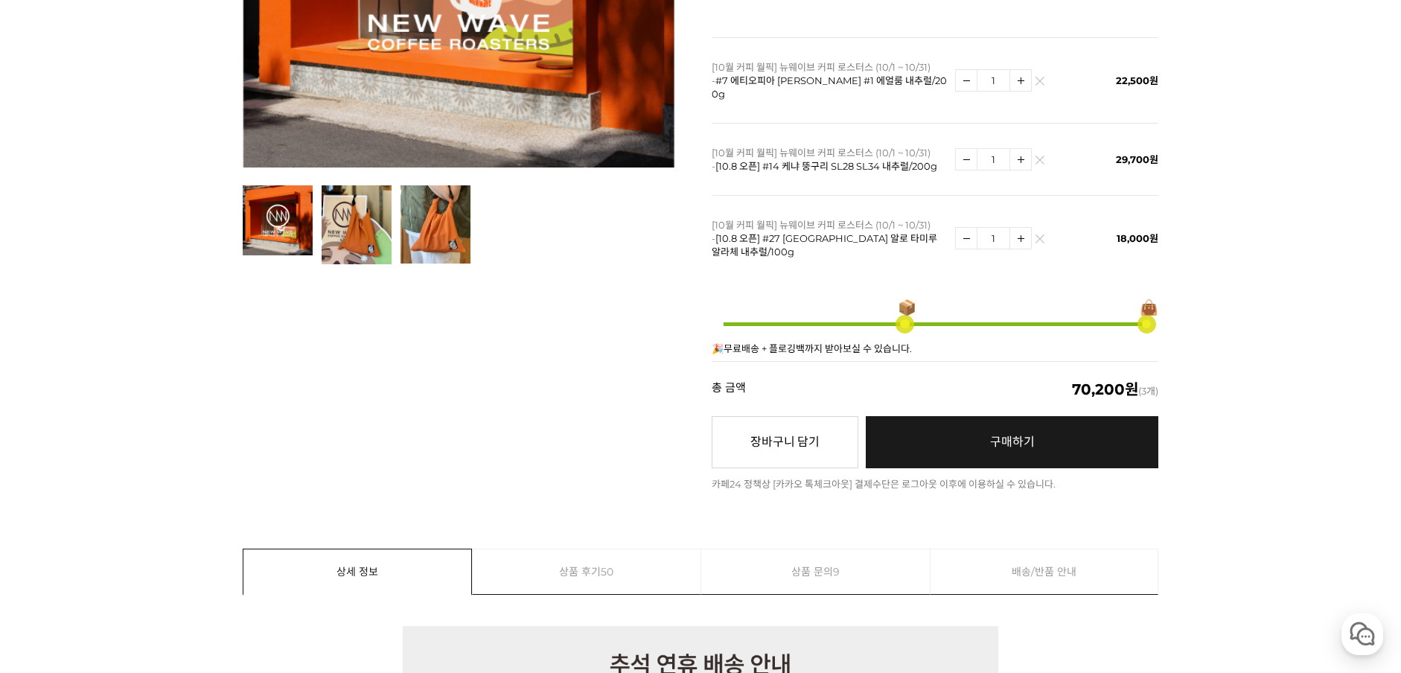
scroll to position [329, 0]
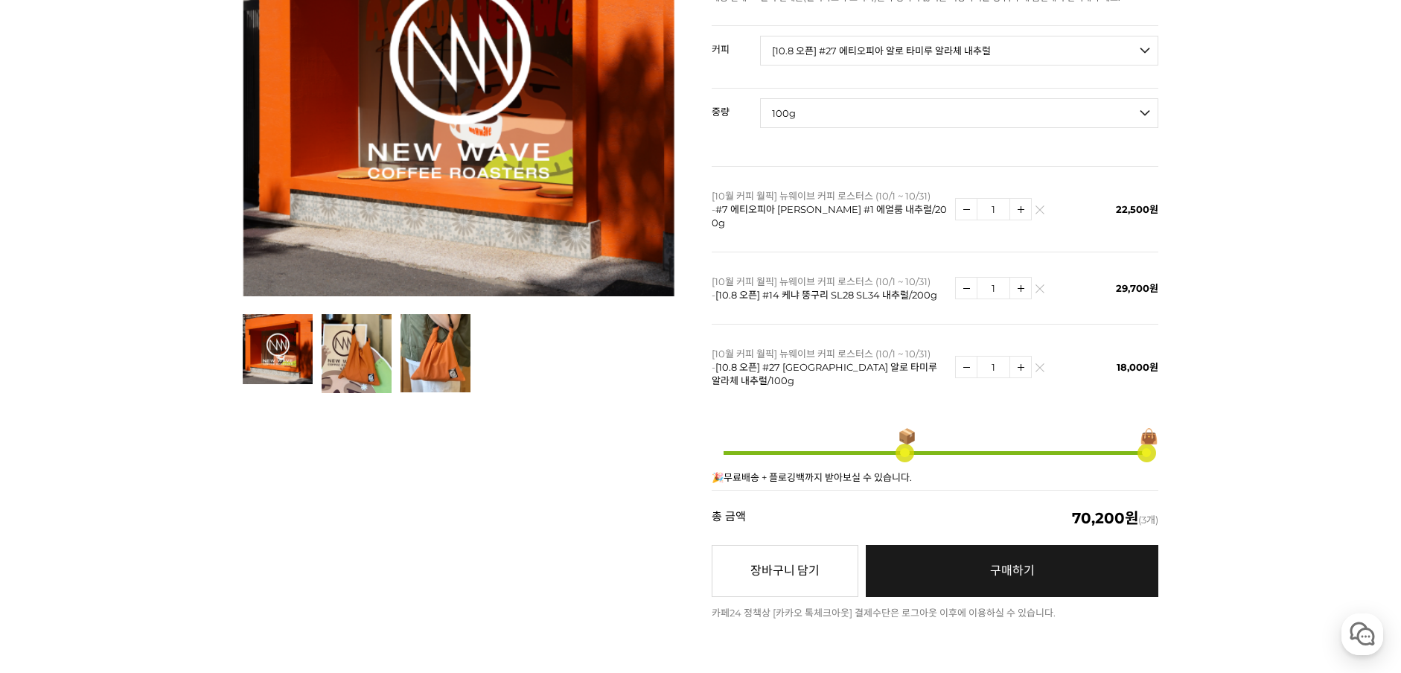
click at [930, 545] on link "구매하기 예약주문 REGULAR DELIVERY" at bounding box center [1012, 571] width 293 height 52
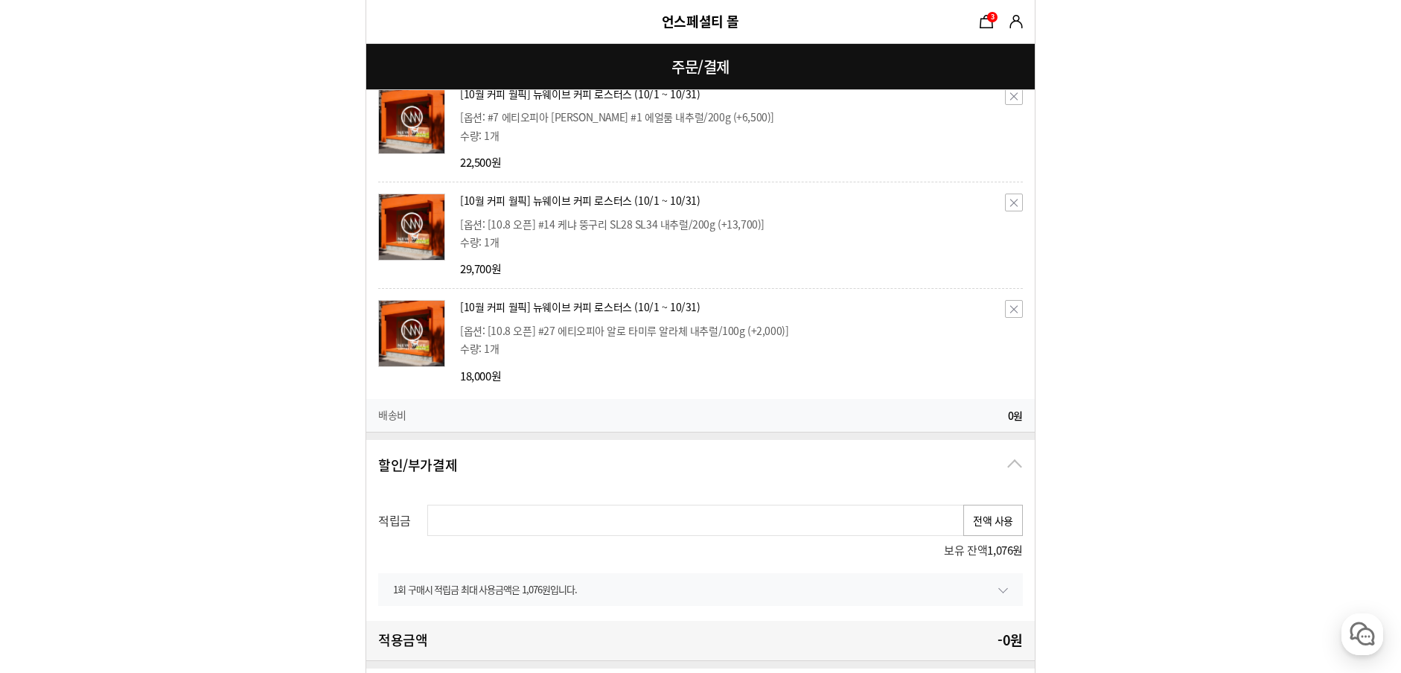
scroll to position [541, 0]
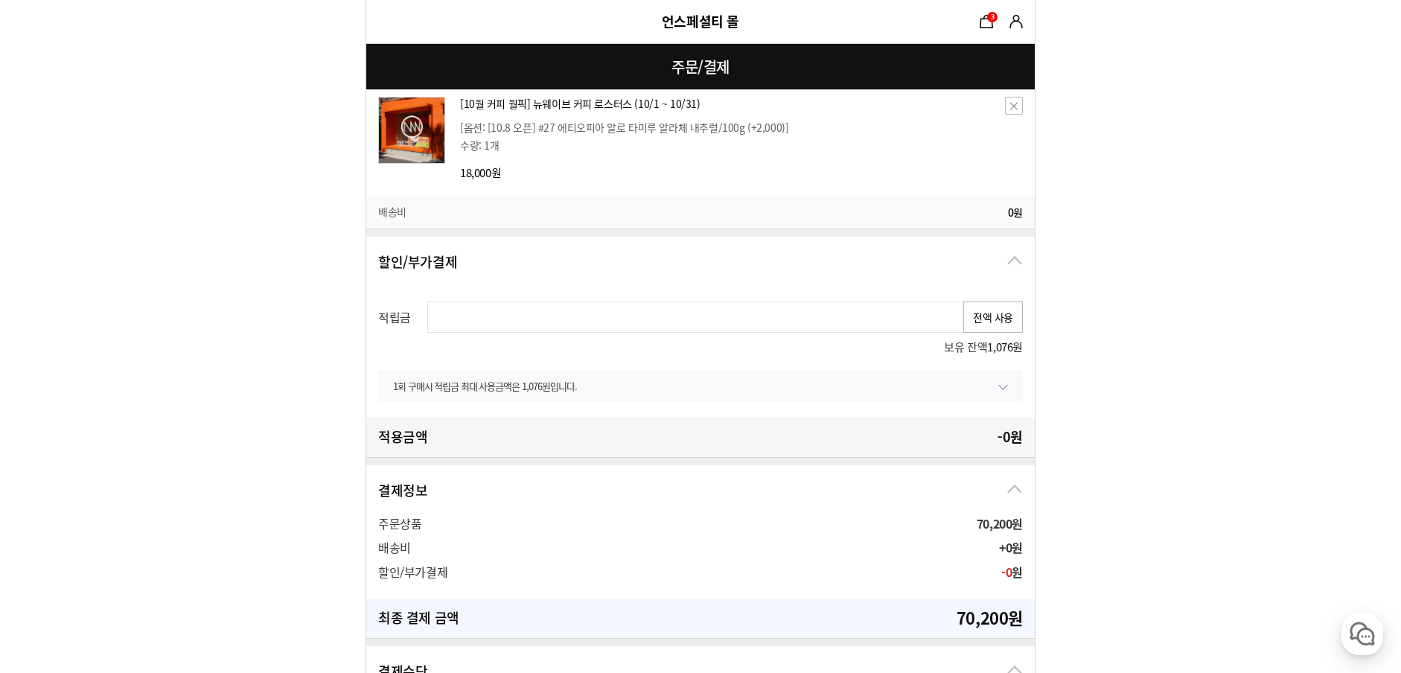
click at [976, 311] on button "전액 사용" at bounding box center [994, 317] width 60 height 31
type input "1076"
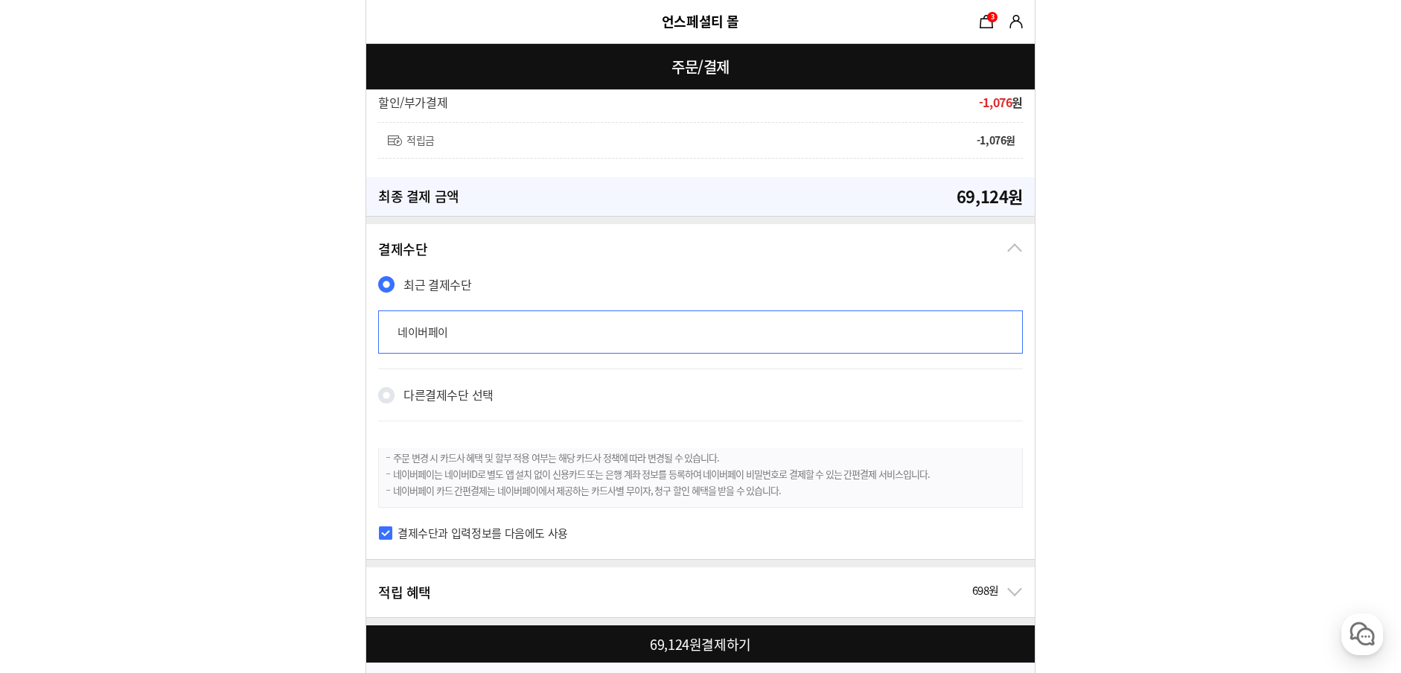
scroll to position [1040, 0]
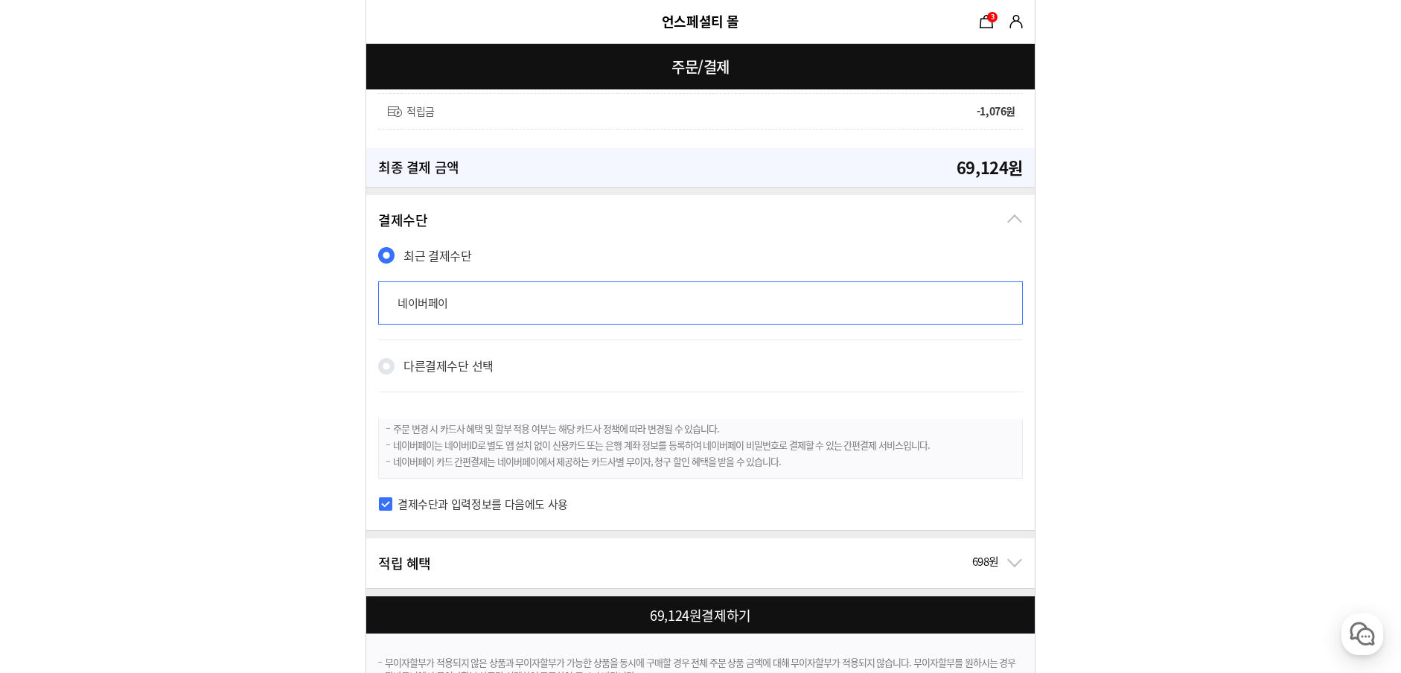
click at [712, 603] on div at bounding box center [703, 614] width 675 height 37
checkbox input "true"
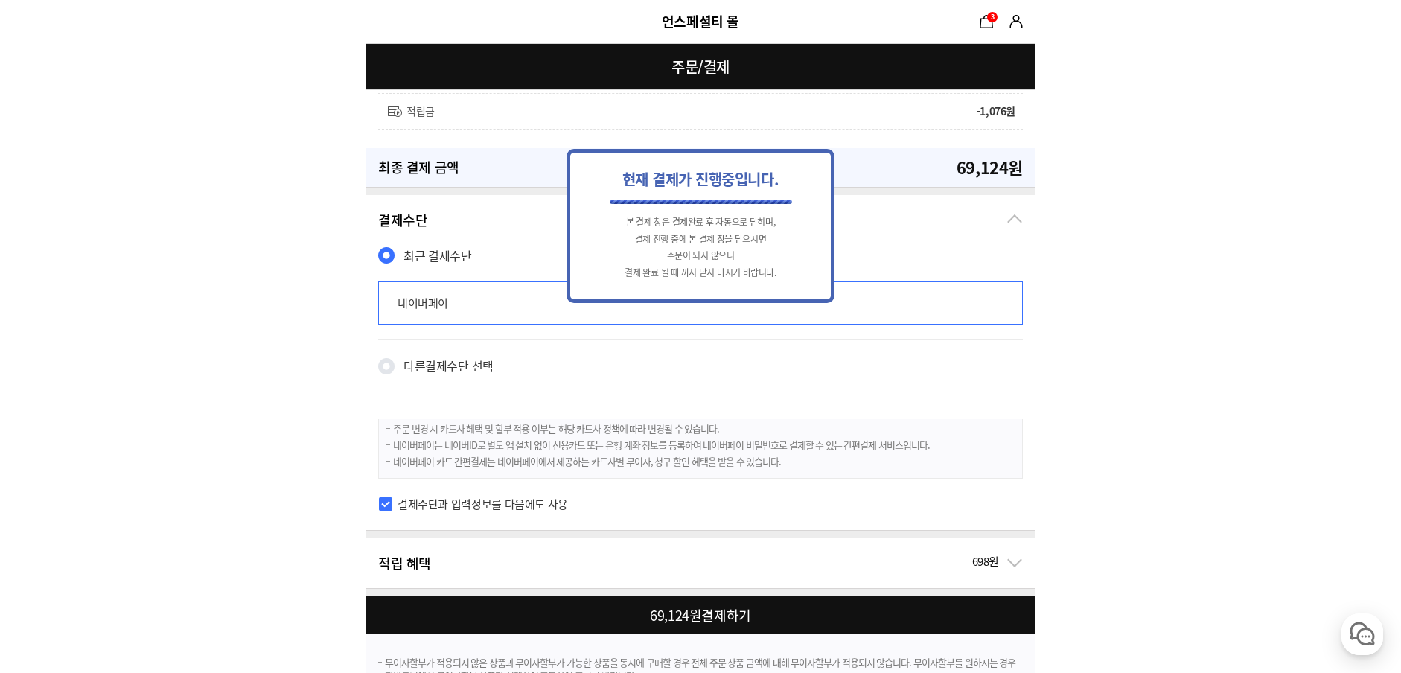
scroll to position [0, 0]
